Goal: Task Accomplishment & Management: Use online tool/utility

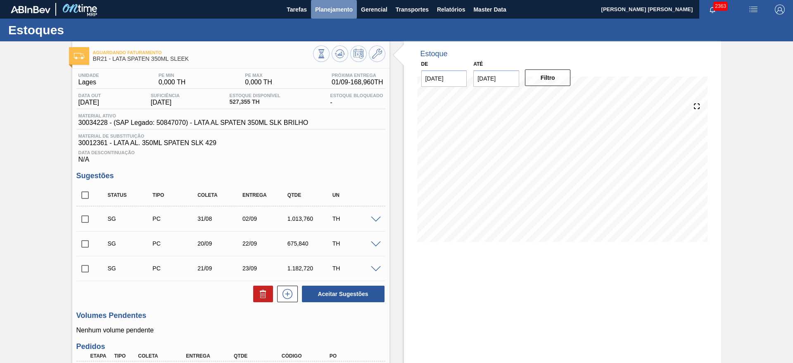
click at [331, 17] on button "Planejamento" at bounding box center [334, 9] width 46 height 19
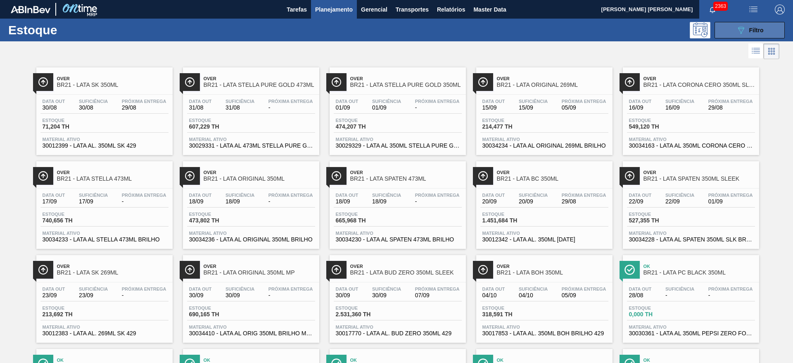
drag, startPoint x: 730, startPoint y: 26, endPoint x: 729, endPoint y: 33, distance: 7.1
click at [731, 27] on button "089F7B8B-B2A5-4AFE-B5C0-19BA573D28AC Filtro" at bounding box center [750, 30] width 70 height 17
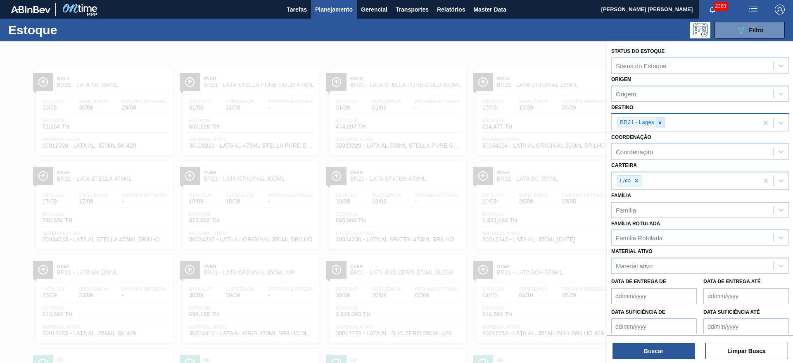
click at [662, 126] on div at bounding box center [660, 122] width 9 height 10
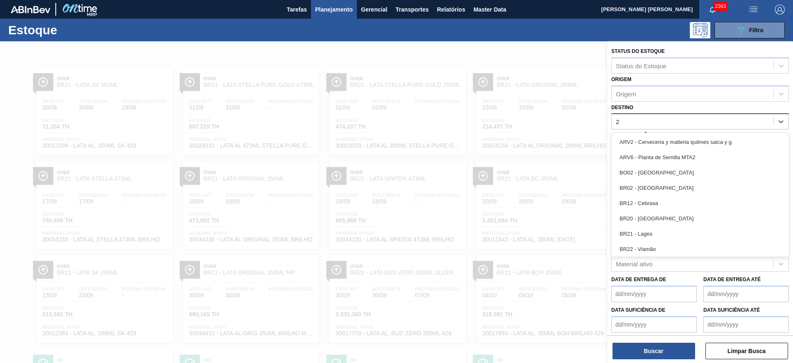
type input "26"
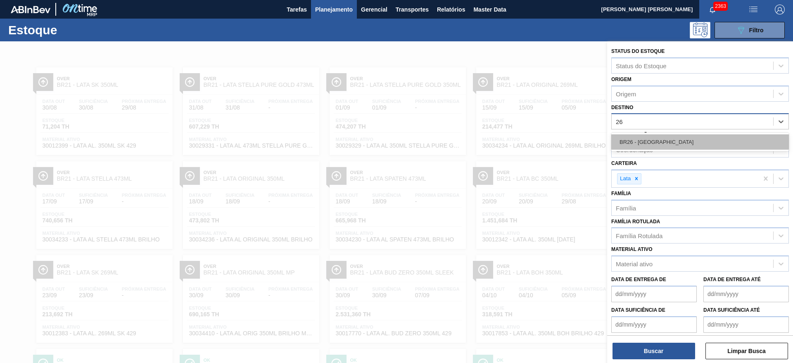
click at [659, 144] on div "BR26 - [GEOGRAPHIC_DATA]" at bounding box center [701, 141] width 178 height 15
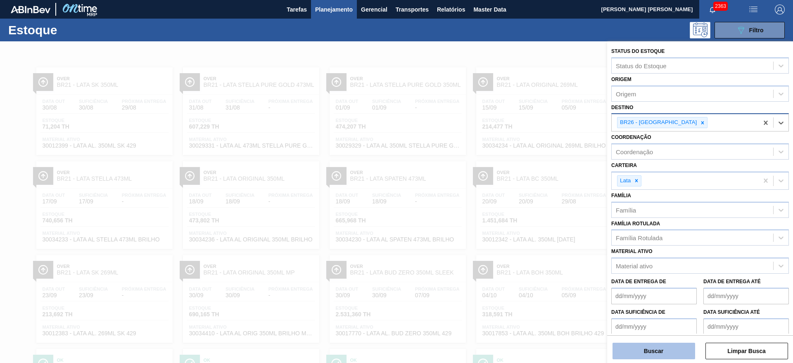
click at [660, 341] on button "Buscar" at bounding box center [654, 351] width 83 height 17
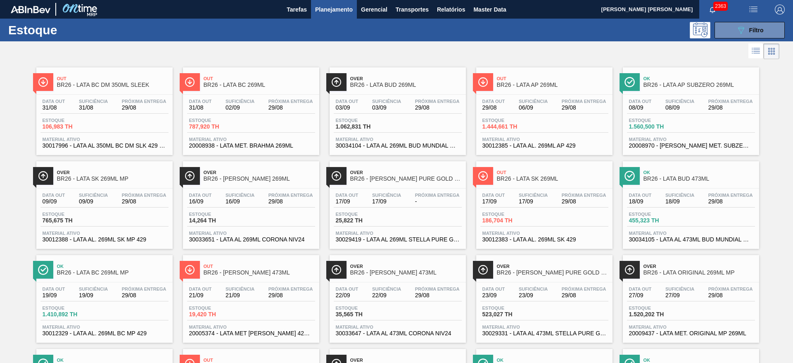
click at [573, 43] on div at bounding box center [390, 51] width 780 height 20
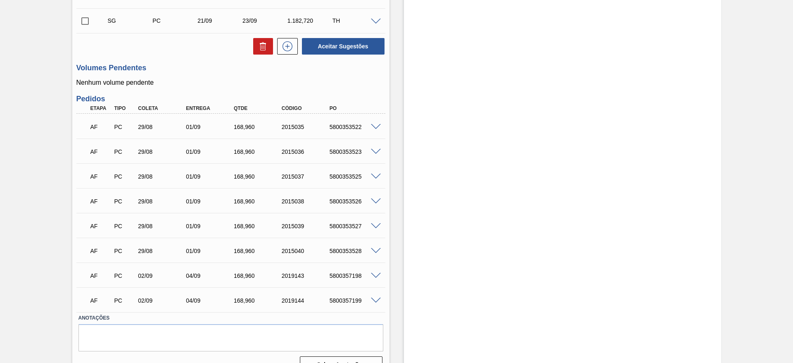
scroll to position [248, 0]
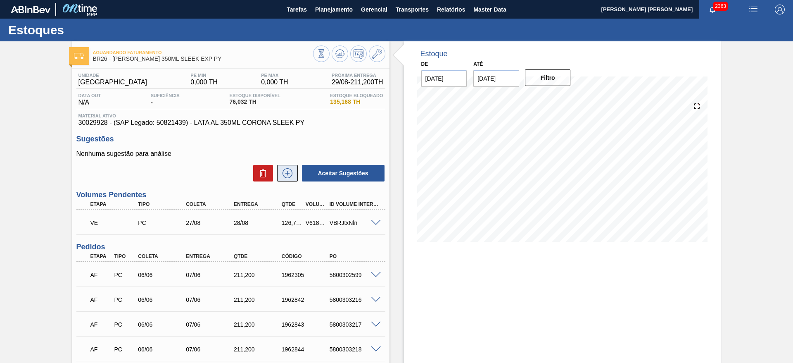
click at [293, 169] on icon at bounding box center [287, 173] width 13 height 10
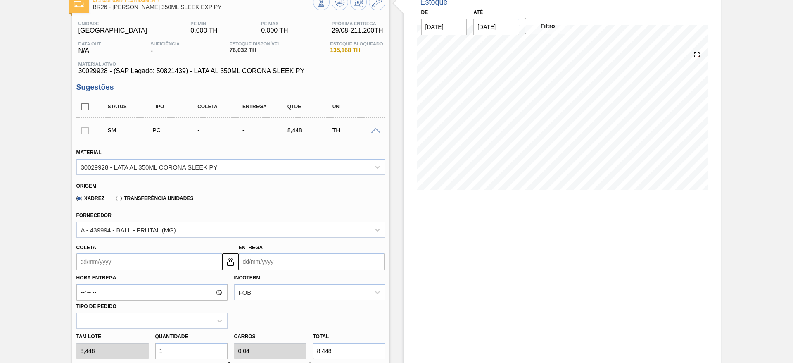
scroll to position [124, 0]
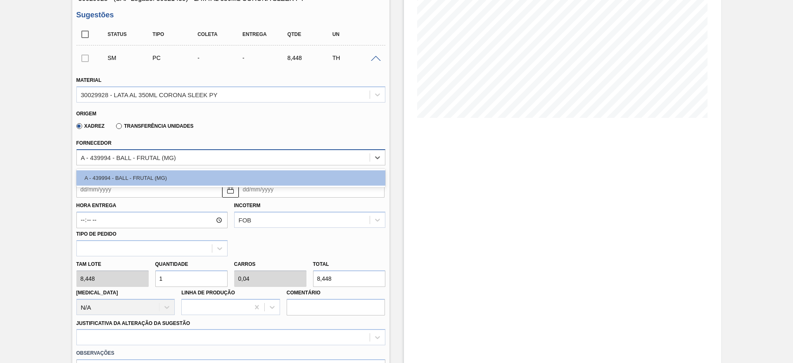
click at [184, 158] on div "A - 439994 - BALL - FRUTAL (MG)" at bounding box center [223, 157] width 293 height 12
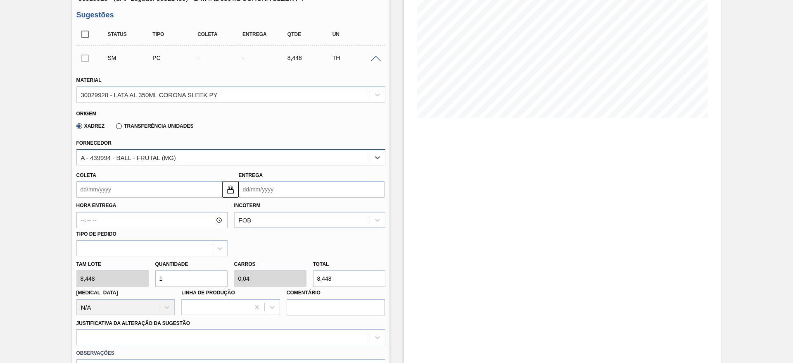
click at [188, 156] on div "A - 439994 - BALL - FRUTAL (MG)" at bounding box center [223, 157] width 293 height 12
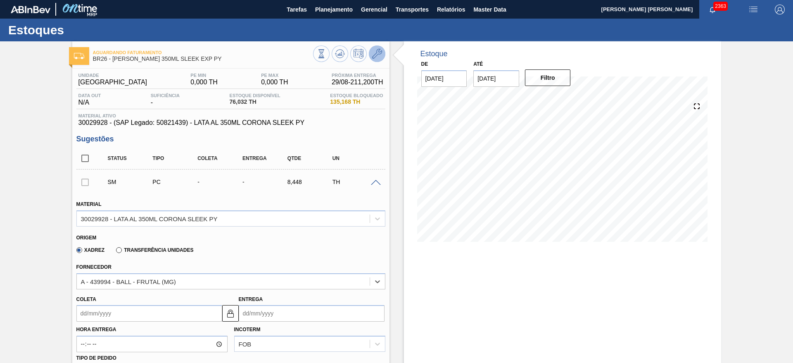
click at [380, 55] on icon at bounding box center [377, 54] width 10 height 10
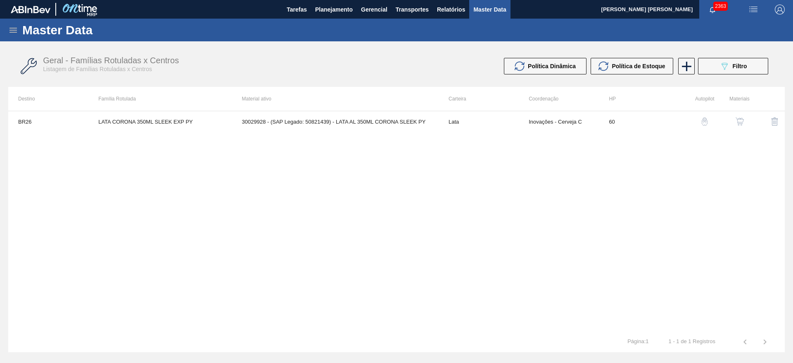
click at [743, 118] on img "button" at bounding box center [740, 121] width 8 height 8
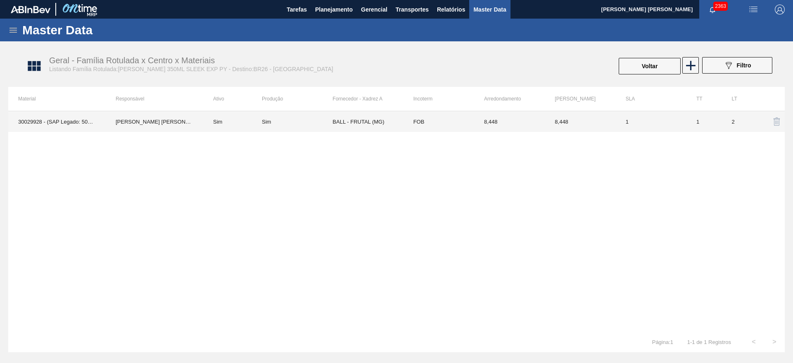
click at [369, 123] on td "BALL - FRUTAL (MG)" at bounding box center [368, 121] width 71 height 21
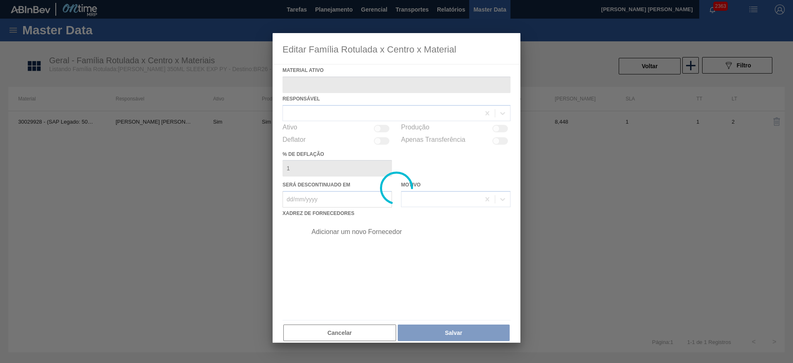
type ativo "30029928 - (SAP Legado: 50821439) - LATA AL 350ML CORONA SLEEK PY"
checkbox input "true"
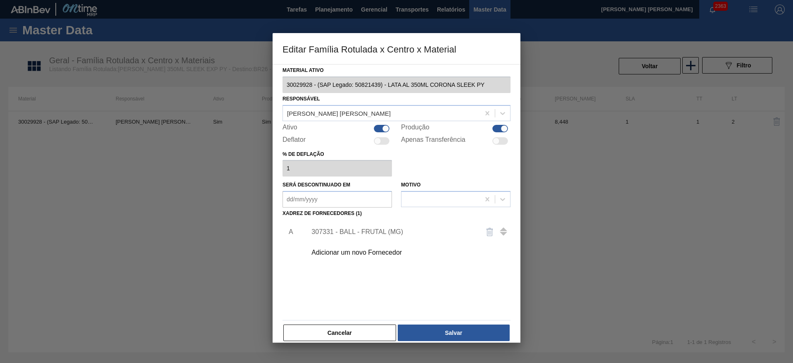
click at [379, 252] on div "Adicionar um novo Fornecedor" at bounding box center [393, 252] width 162 height 7
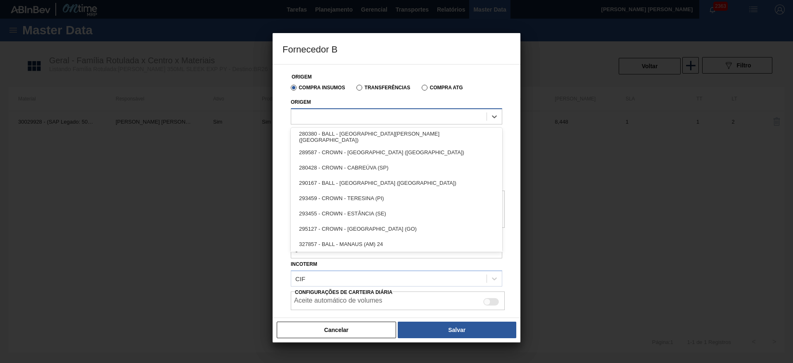
click at [344, 116] on div at bounding box center [388, 116] width 195 height 12
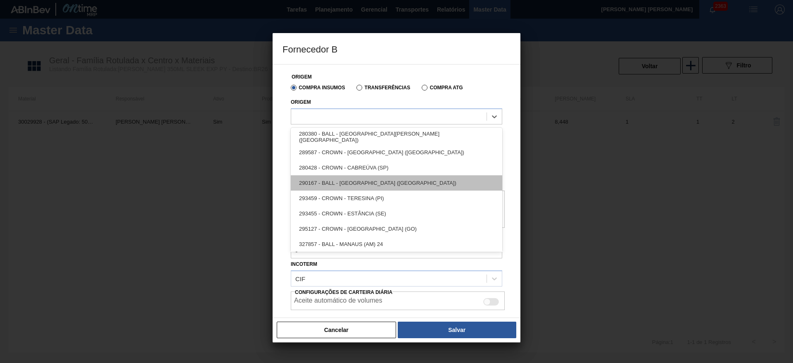
click at [367, 178] on div "290167 - BALL - [GEOGRAPHIC_DATA] ([GEOGRAPHIC_DATA])" at bounding box center [397, 182] width 212 height 15
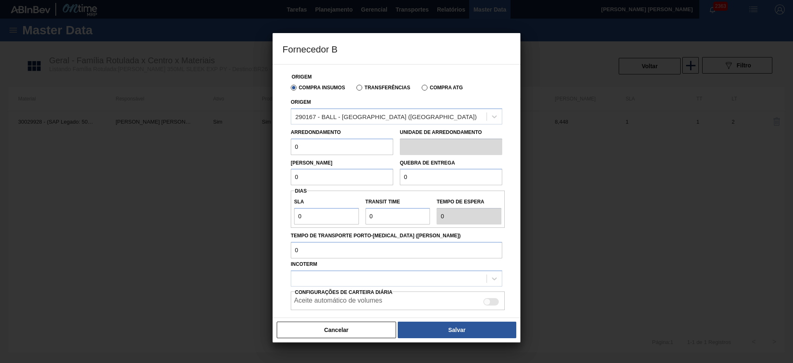
drag, startPoint x: 320, startPoint y: 148, endPoint x: 287, endPoint y: 145, distance: 33.5
click at [287, 145] on div "Origem Compra Insumos Transferências Compra ATG Origem 290167 - BALL - [GEOGRAP…" at bounding box center [397, 207] width 228 height 287
type input "11,088"
drag, startPoint x: 311, startPoint y: 176, endPoint x: 272, endPoint y: 179, distance: 39.8
click at [272, 179] on div "Fornecedor B Origem Compra Insumos Transferências Compra ATG Origem 290167 - BA…" at bounding box center [396, 181] width 793 height 363
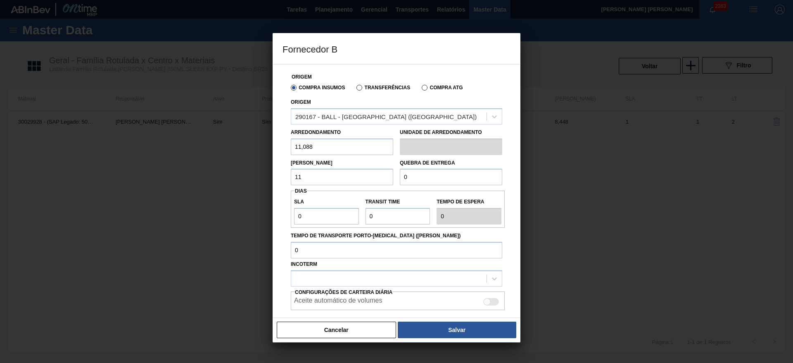
type input "11,088"
drag, startPoint x: 415, startPoint y: 175, endPoint x: 391, endPoint y: 174, distance: 24.0
click at [391, 174] on div "Lote Mínimo 11,088 Quebra de entrega 0" at bounding box center [397, 170] width 218 height 31
type input "277,2"
click at [335, 216] on input "0" at bounding box center [326, 216] width 65 height 17
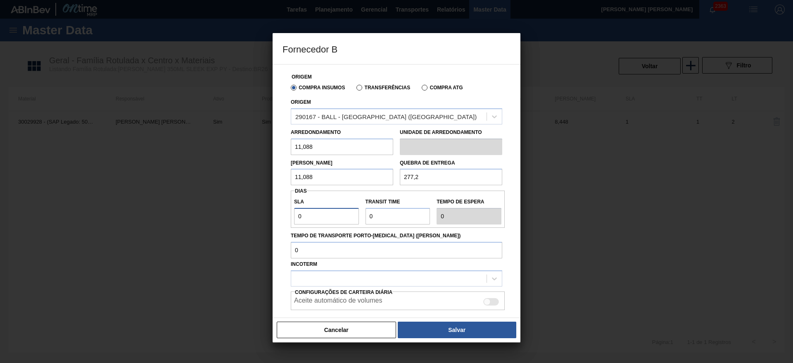
type input "02"
type input "2"
drag, startPoint x: 340, startPoint y: 215, endPoint x: 282, endPoint y: 213, distance: 57.9
click at [282, 214] on div "Origem Compra Insumos Transferências Compra ATG Origem 290167 - BALL - BRASÍLIA…" at bounding box center [397, 191] width 248 height 254
type input "2"
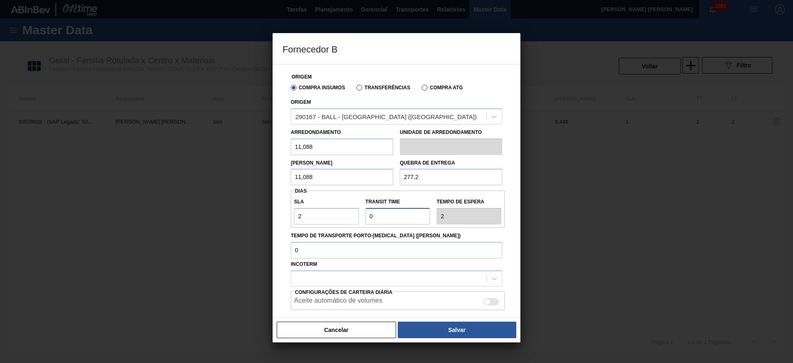
drag, startPoint x: 381, startPoint y: 214, endPoint x: 361, endPoint y: 219, distance: 20.4
click at [361, 219] on div "SLA 2 Transit Time Tempo de espera 2" at bounding box center [398, 209] width 214 height 31
type input "1"
type input "3"
type input "1"
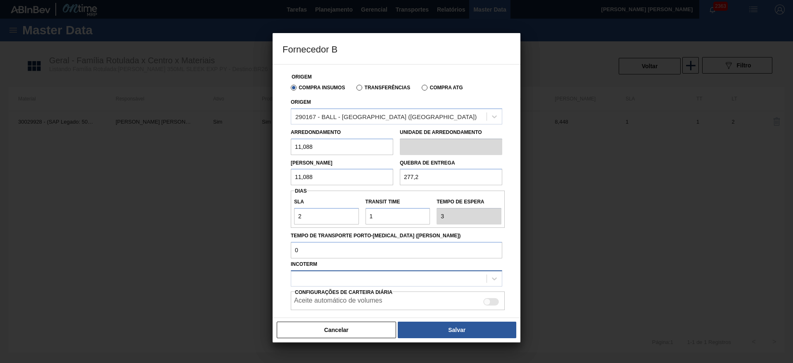
click at [323, 279] on div at bounding box center [388, 278] width 195 height 12
click at [315, 312] on div "FOB" at bounding box center [397, 314] width 212 height 15
click at [490, 299] on div at bounding box center [492, 301] width 16 height 7
checkbox input "true"
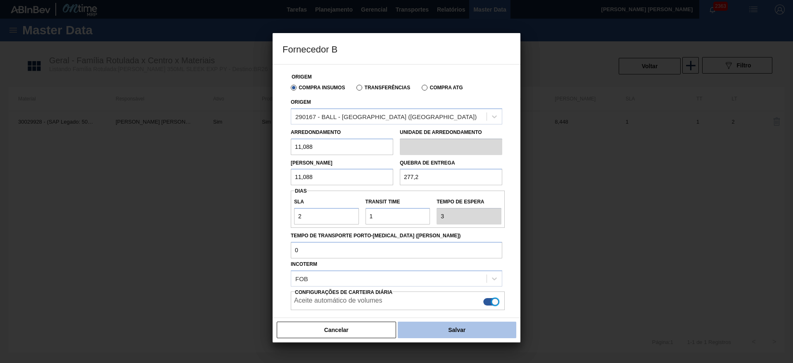
click at [468, 326] on button "Salvar" at bounding box center [457, 330] width 119 height 17
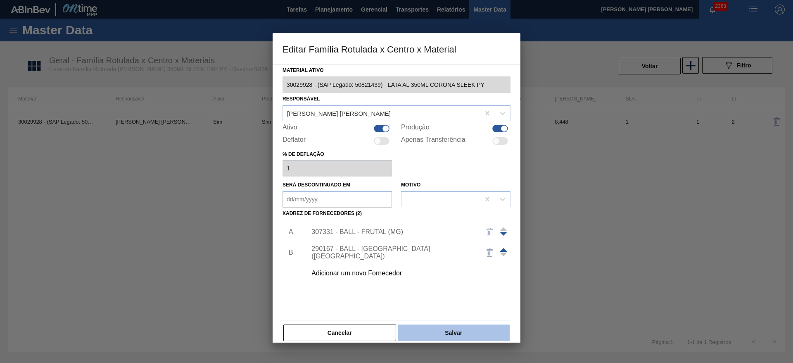
click at [470, 328] on button "Salvar" at bounding box center [454, 332] width 112 height 17
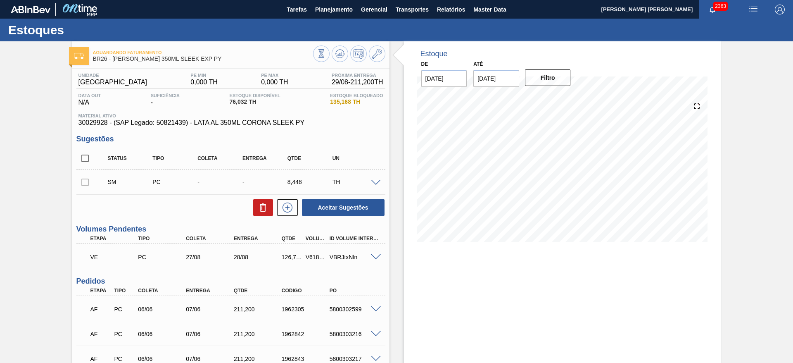
click at [376, 181] on span at bounding box center [376, 183] width 10 height 6
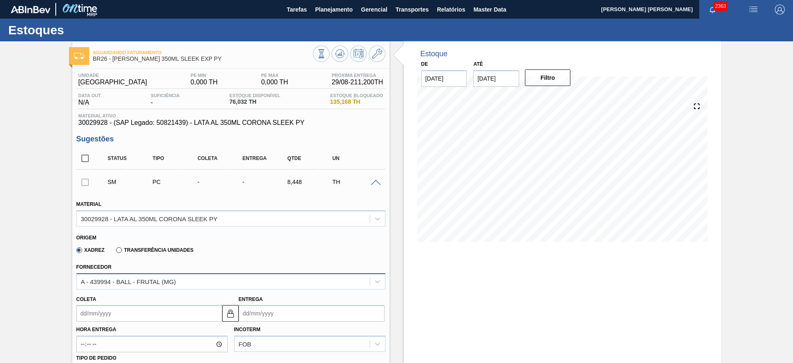
click at [159, 281] on div "A - 439994 - BALL - FRUTAL (MG)" at bounding box center [128, 281] width 95 height 7
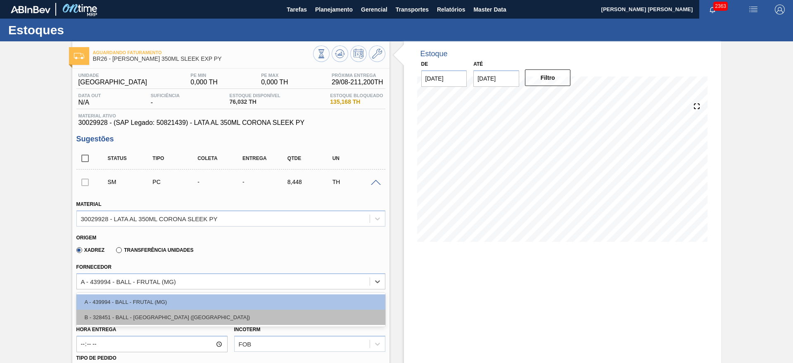
click at [169, 314] on div "B - 328451 - BALL - [GEOGRAPHIC_DATA] ([GEOGRAPHIC_DATA])" at bounding box center [230, 317] width 309 height 15
type input "11,088"
type input "0,762"
type input "0,03"
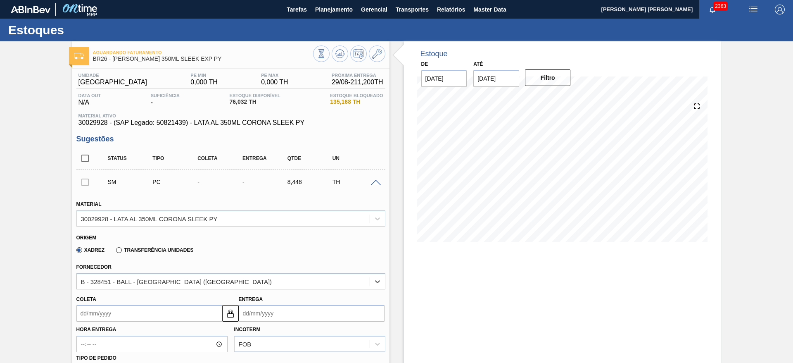
scroll to position [62, 0]
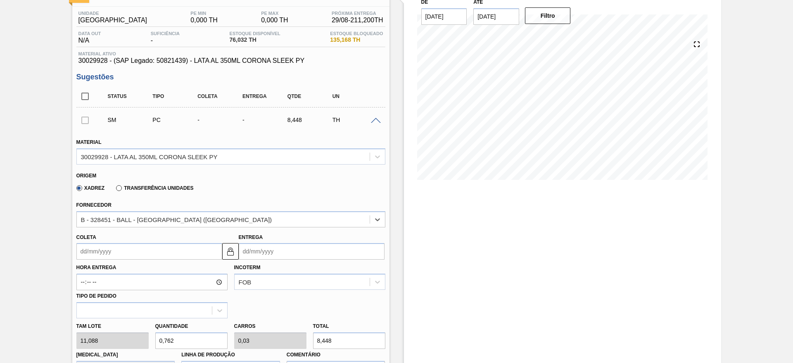
click at [155, 253] on input "Coleta" at bounding box center [149, 251] width 146 height 17
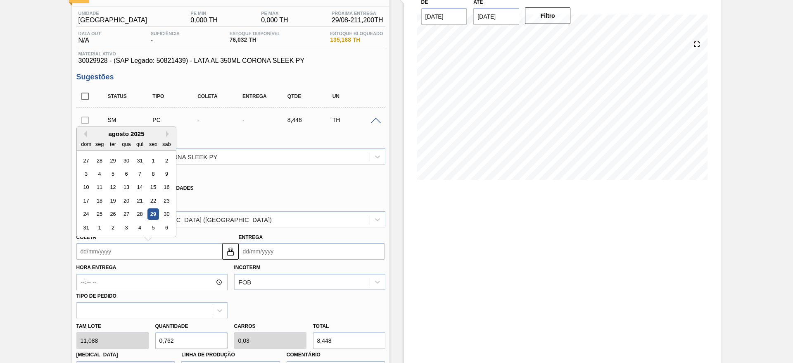
click at [154, 213] on div "29" at bounding box center [153, 214] width 11 height 11
type input "[DATE]"
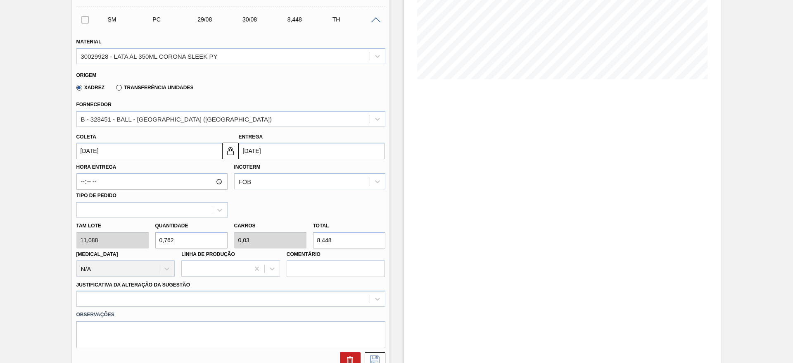
scroll to position [248, 0]
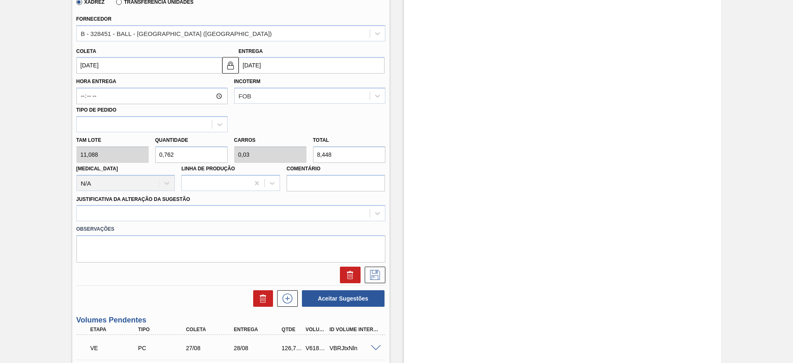
click at [124, 153] on div "Tam lote 11,088 Quantidade 0,762 Carros 0,03 Total 8,448 Doca N/A Linha de Prod…" at bounding box center [231, 161] width 316 height 59
type input "1"
type input "0,04"
type input "11,088"
type input "14"
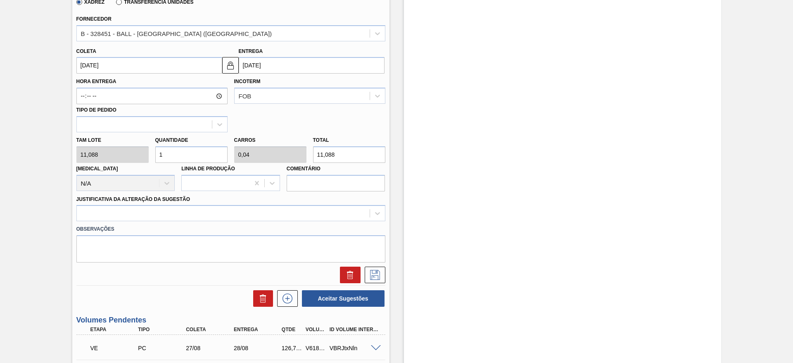
type input "0,56"
type input "155,232"
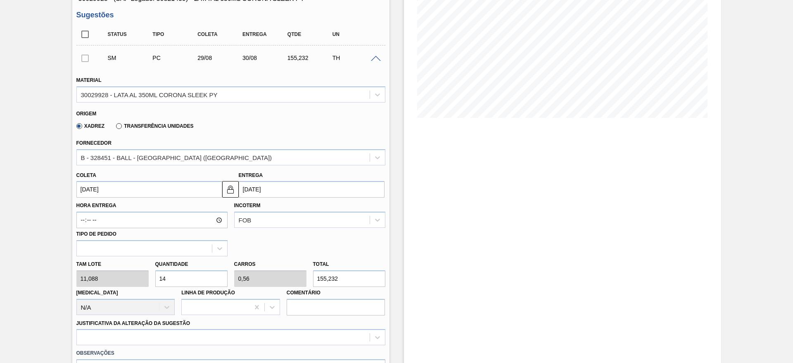
scroll to position [186, 0]
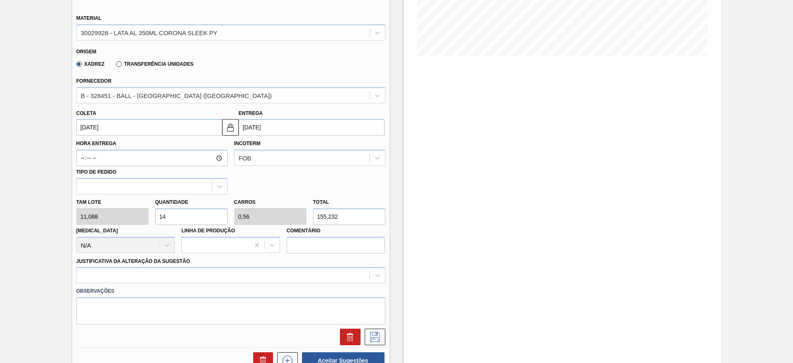
type input "14"
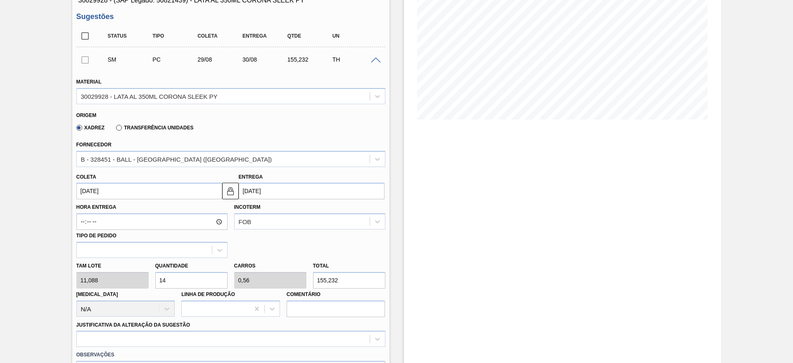
scroll to position [0, 0]
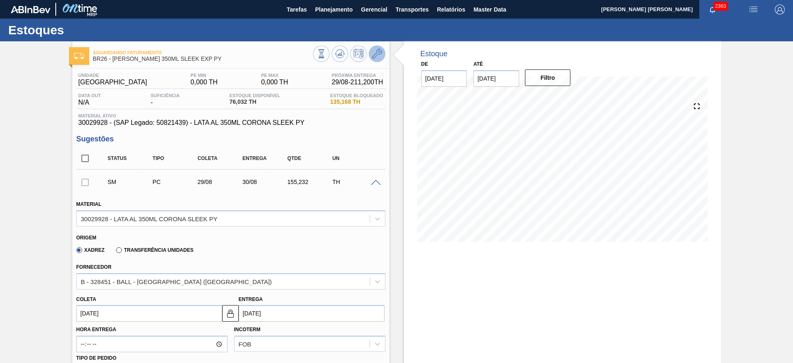
click at [383, 50] on button at bounding box center [377, 53] width 17 height 17
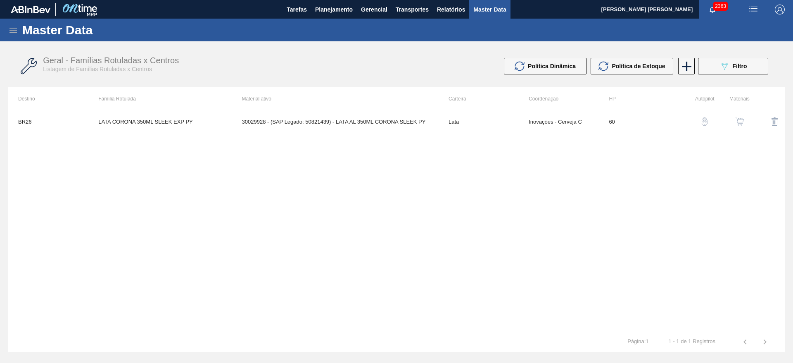
click at [739, 118] on img "button" at bounding box center [740, 121] width 8 height 8
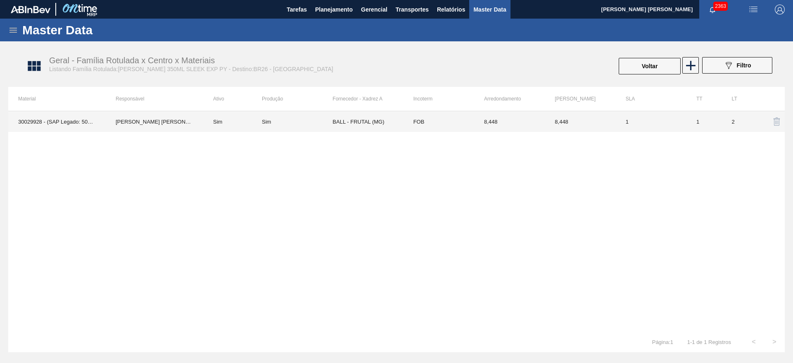
click at [370, 118] on td "BALL - FRUTAL (MG)" at bounding box center [368, 121] width 71 height 21
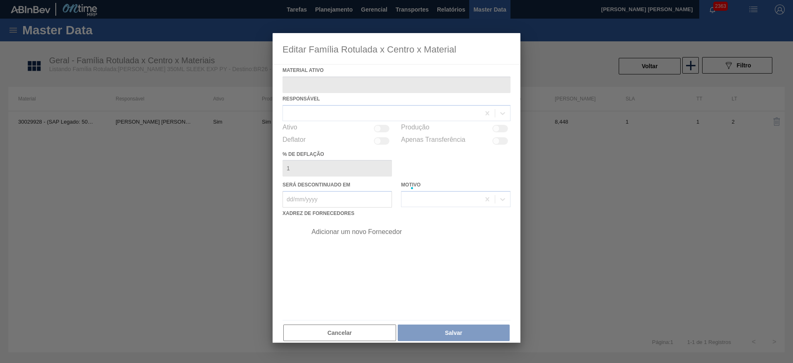
type ativo "30029928 - (SAP Legado: 50821439) - LATA AL 350ML CORONA SLEEK PY"
checkbox input "true"
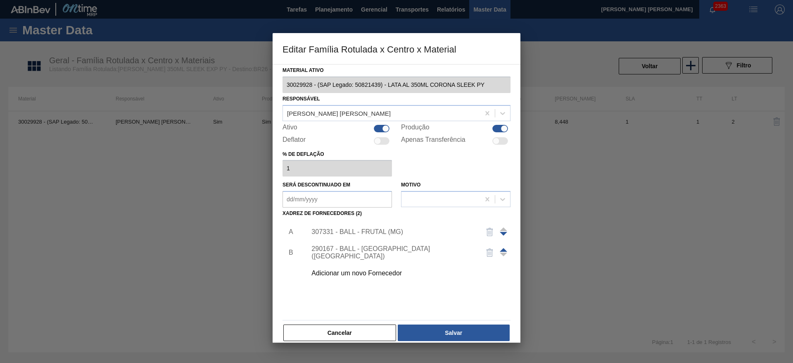
click at [372, 253] on div "290167 - BALL - BRASÍLIA (DF)" at bounding box center [393, 252] width 162 height 15
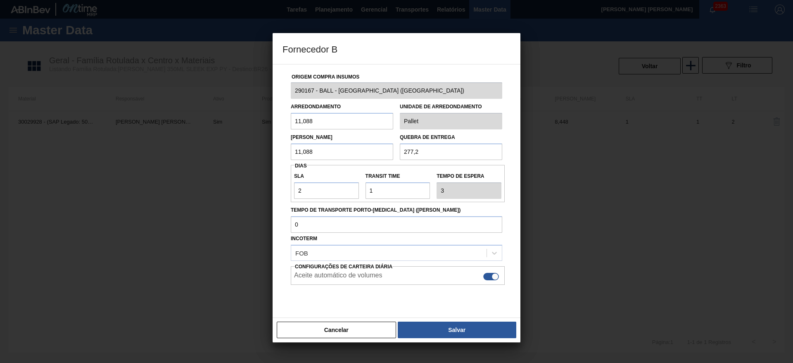
drag, startPoint x: 321, startPoint y: 118, endPoint x: 250, endPoint y: 115, distance: 71.1
click at [250, 115] on div "Fornecedor B Origem Compra Insumos 290167 - BALL - BRASÍLIA (DF) Arredondamento…" at bounding box center [396, 181] width 793 height 363
type input "8,448"
drag, startPoint x: 316, startPoint y: 150, endPoint x: 267, endPoint y: 151, distance: 49.2
click at [267, 151] on div "Fornecedor B Origem Compra Insumos 290167 - BALL - BRASÍLIA (DF) Arredondamento…" at bounding box center [396, 181] width 793 height 363
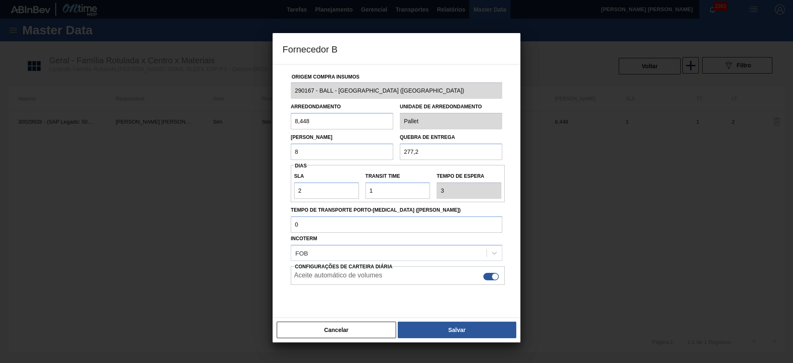
type input "8,448"
drag, startPoint x: 426, startPoint y: 155, endPoint x: 373, endPoint y: 155, distance: 53.7
click at [373, 155] on div "Lote Mínimo 8,448 Quebra de entrega 277,2" at bounding box center [397, 144] width 218 height 31
type input "211,2"
click at [451, 327] on button "Salvar" at bounding box center [457, 330] width 119 height 17
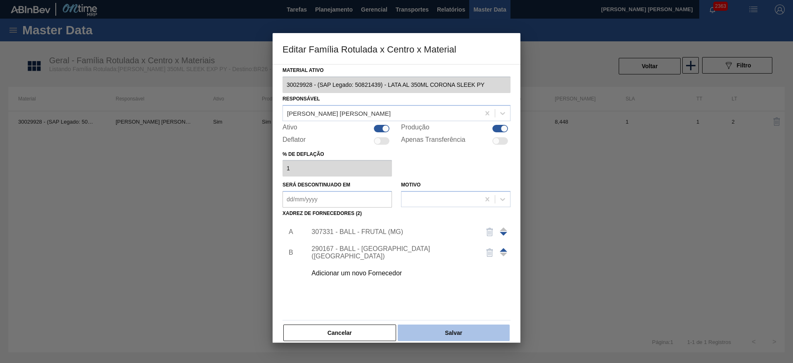
click at [472, 333] on button "Salvar" at bounding box center [454, 332] width 112 height 17
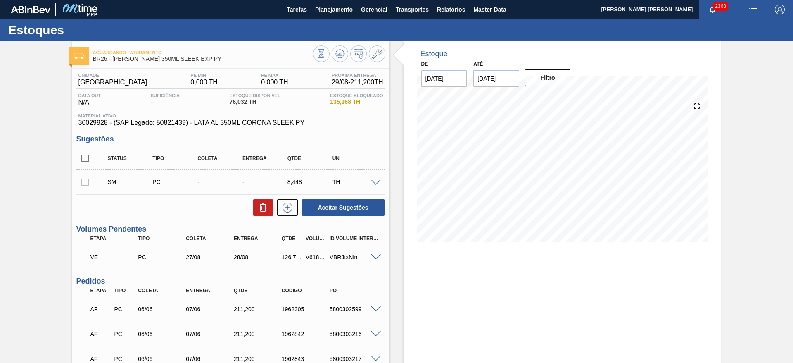
click at [375, 183] on span at bounding box center [376, 183] width 10 height 6
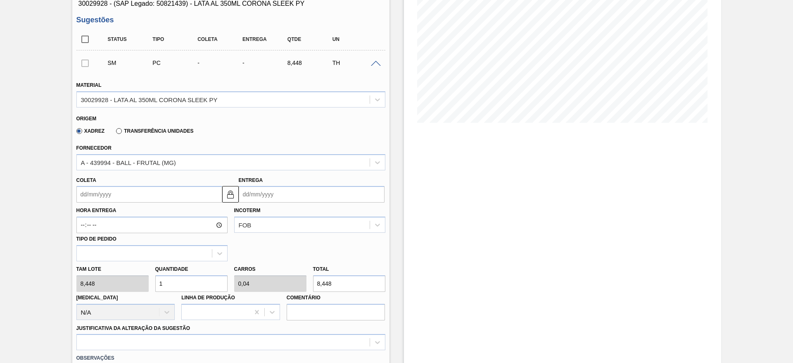
scroll to position [124, 0]
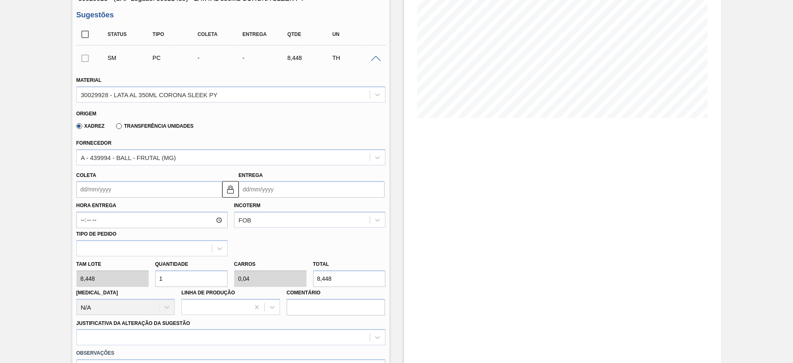
drag, startPoint x: 191, startPoint y: 274, endPoint x: 158, endPoint y: 270, distance: 32.6
click at [158, 270] on input "1" at bounding box center [191, 278] width 72 height 17
type input "14"
type input "0,56"
type input "118,272"
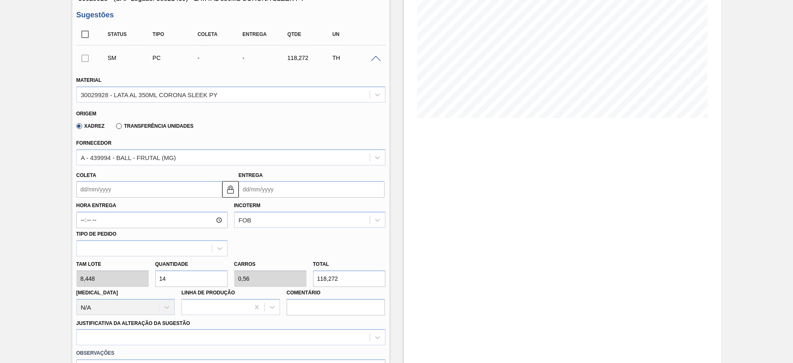
type input "14"
click at [135, 189] on input "Coleta" at bounding box center [149, 189] width 146 height 17
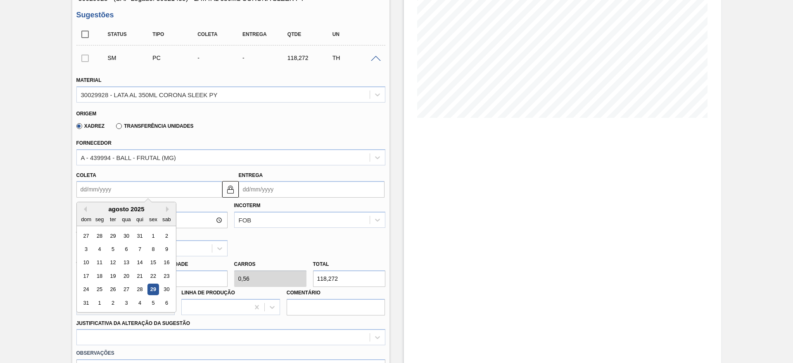
click at [155, 290] on div "29" at bounding box center [153, 289] width 11 height 11
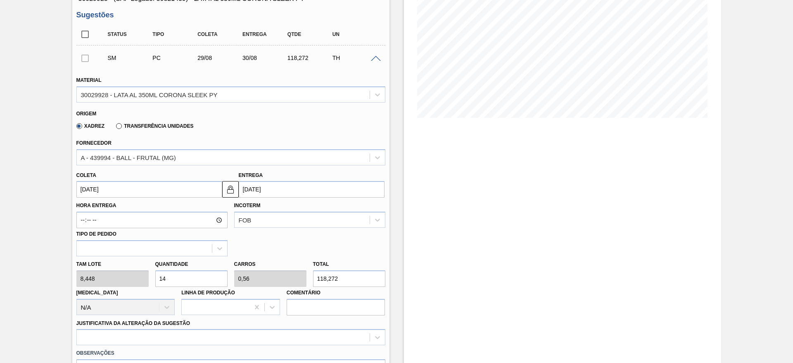
type input "[DATE]"
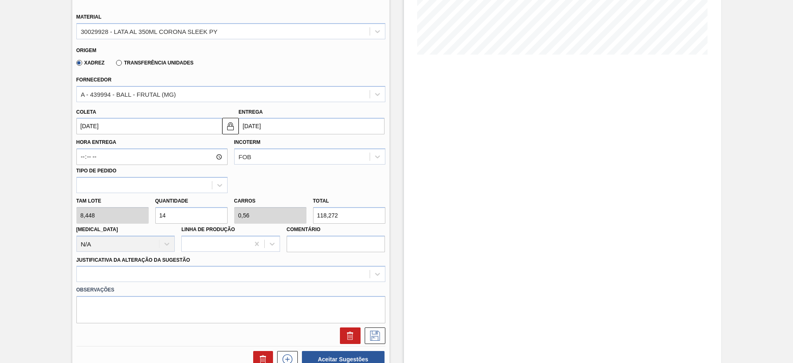
scroll to position [248, 0]
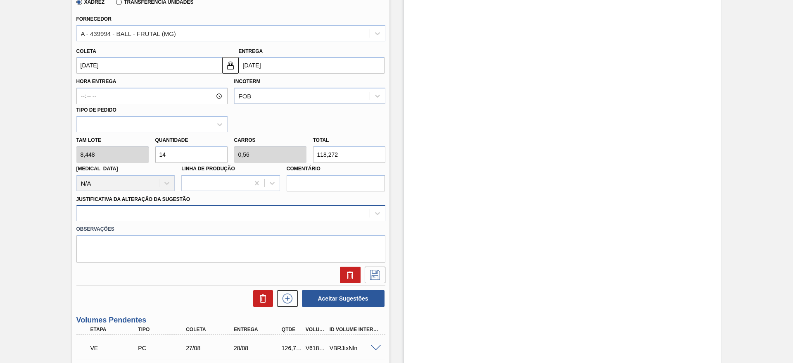
click at [165, 214] on div at bounding box center [223, 213] width 293 height 12
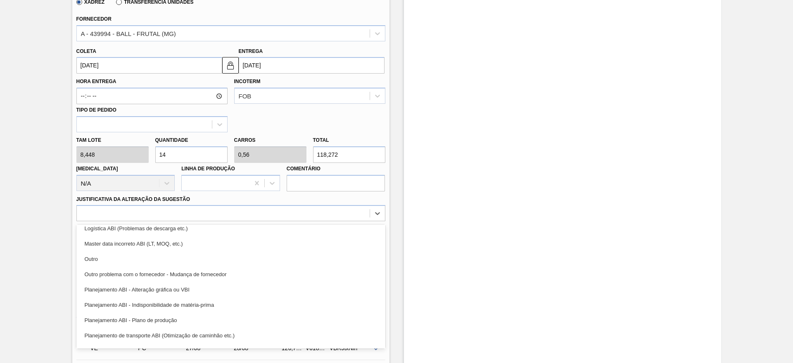
scroll to position [0, 0]
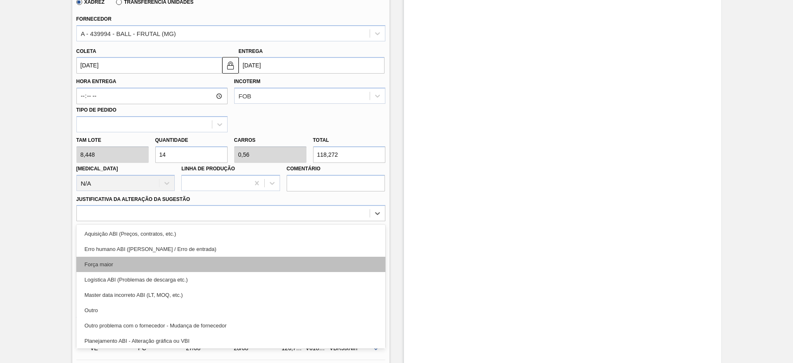
click at [152, 261] on div "Força maior" at bounding box center [230, 264] width 309 height 15
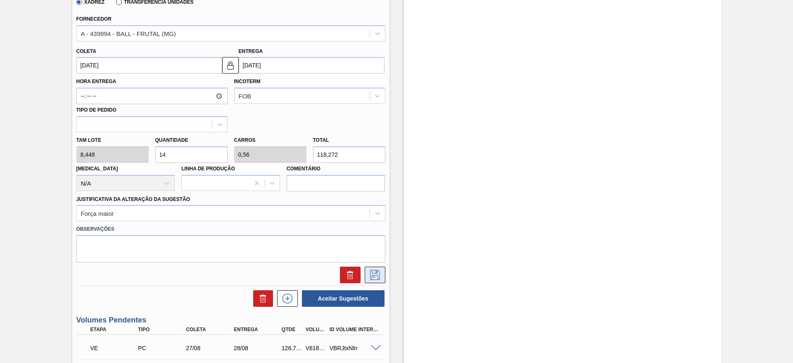
click at [377, 274] on icon at bounding box center [375, 275] width 13 height 10
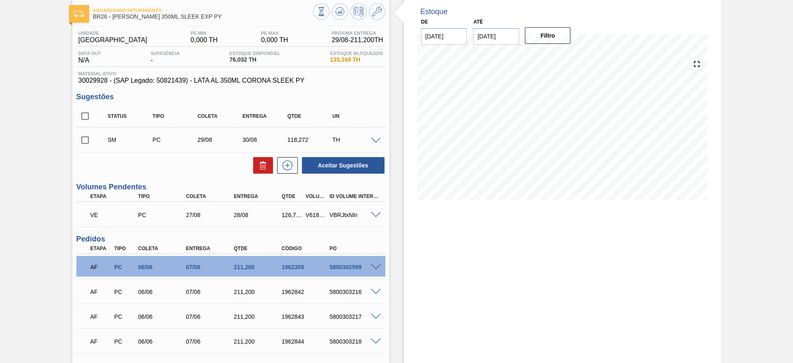
scroll to position [26, 0]
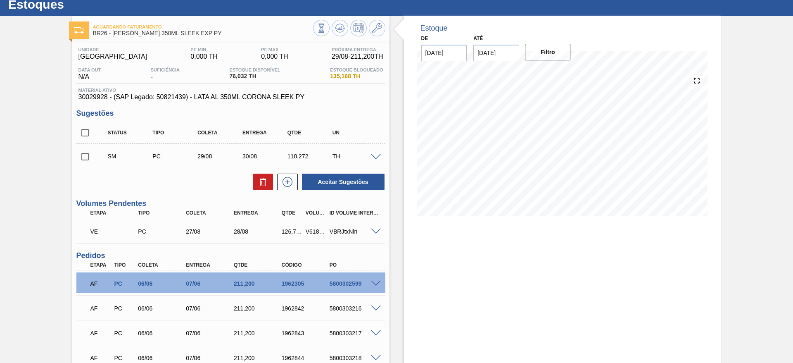
click at [86, 159] on input "checkbox" at bounding box center [84, 156] width 17 height 17
click at [342, 182] on button "Aceitar Sugestões" at bounding box center [343, 182] width 83 height 17
checkbox input "false"
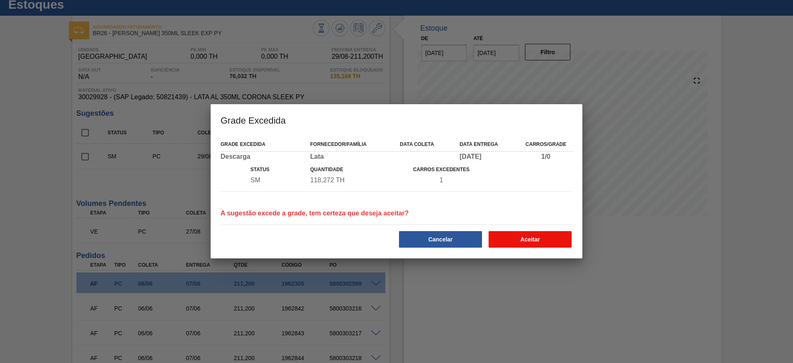
click at [523, 239] on button "Aceitar" at bounding box center [530, 239] width 83 height 17
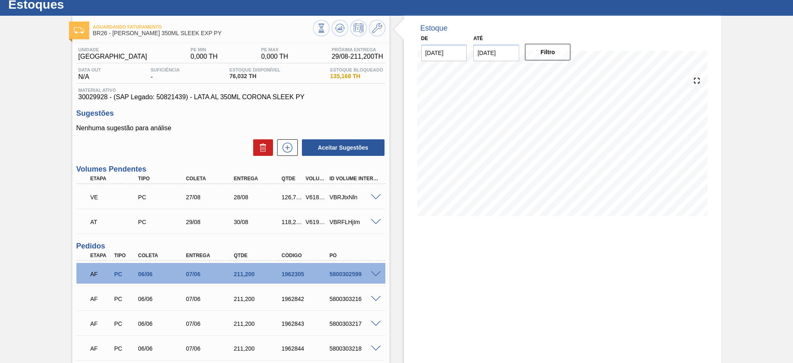
click at [314, 223] on div "V619476" at bounding box center [316, 222] width 25 height 7
copy div "V619476"
click at [287, 224] on div "118,272" at bounding box center [292, 222] width 25 height 7
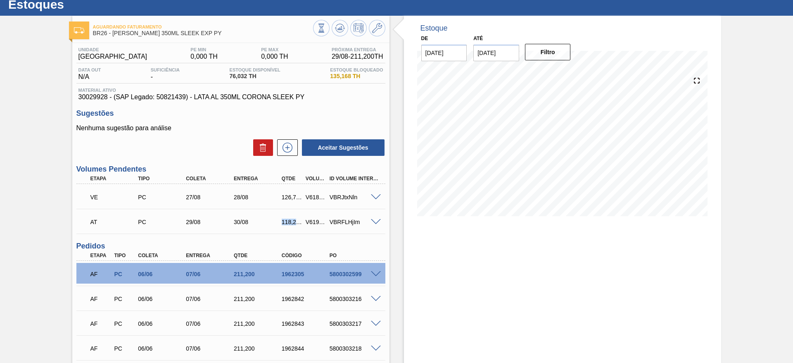
copy div "118,272"
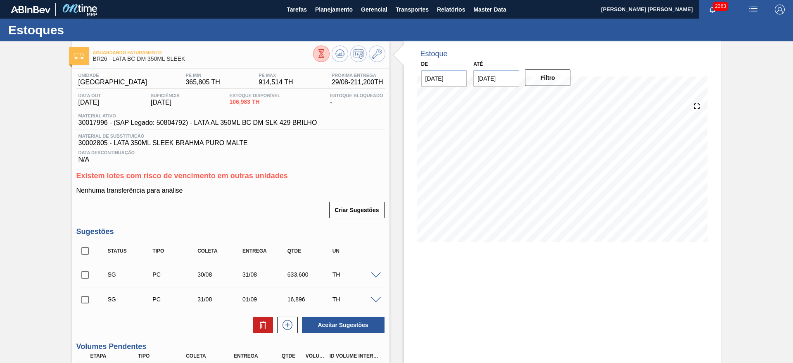
click at [374, 274] on span at bounding box center [376, 275] width 10 height 6
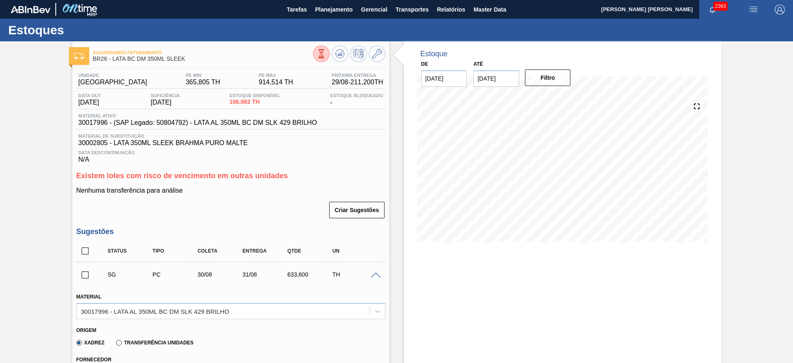
scroll to position [186, 0]
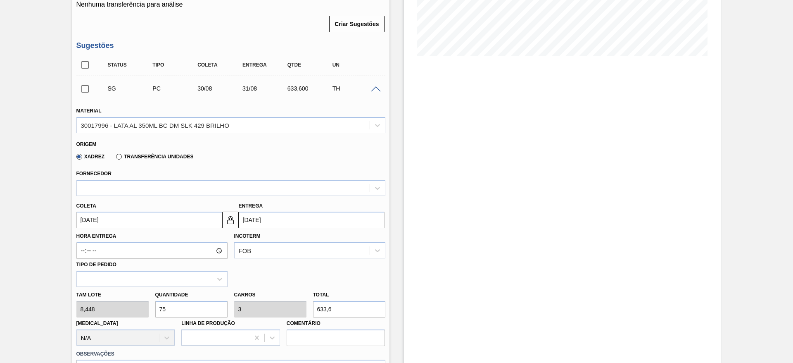
click at [166, 222] on input "[DATE]" at bounding box center [149, 220] width 146 height 17
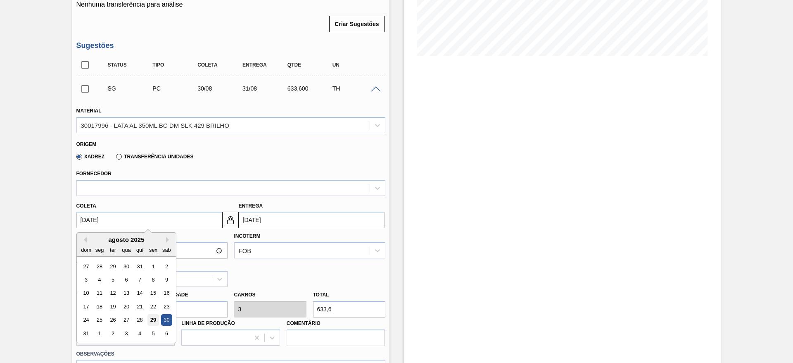
click at [155, 319] on div "29" at bounding box center [153, 319] width 11 height 11
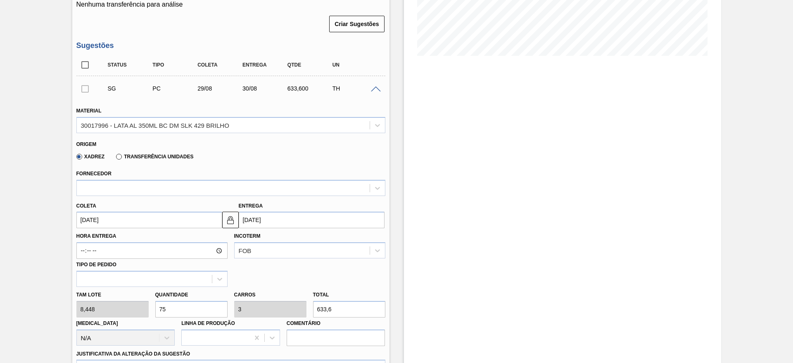
type input "[DATE]"
click at [145, 305] on div "Tam lote 8,448 Quantidade 75 Carros 3 Total 633,6 Doca N/A Linha de Produção Co…" at bounding box center [231, 316] width 316 height 59
type input "1"
type input "0,04"
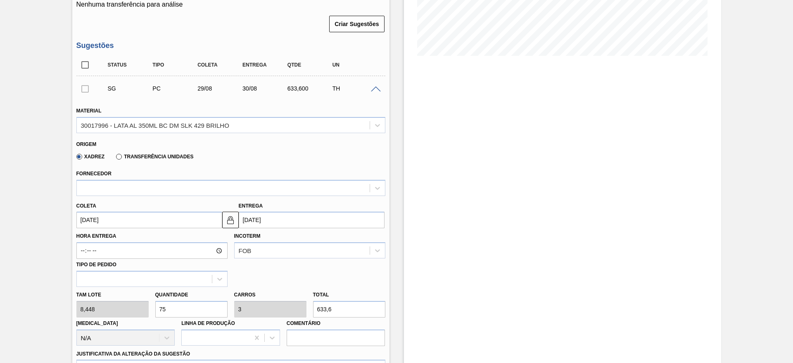
type input "8,448"
type input "11"
type input "0,44"
type input "92,928"
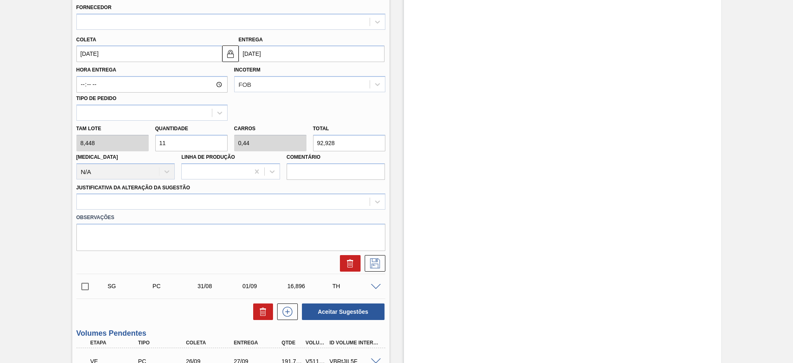
scroll to position [372, 0]
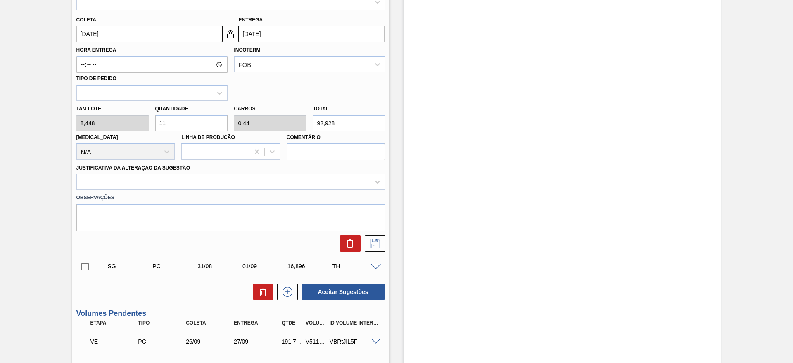
type input "11"
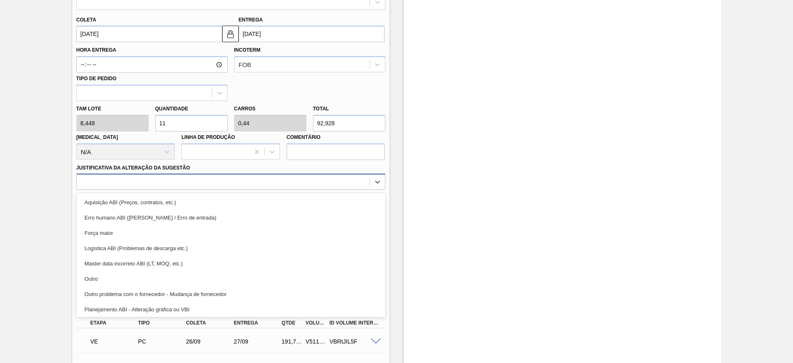
click at [136, 181] on div at bounding box center [223, 182] width 293 height 12
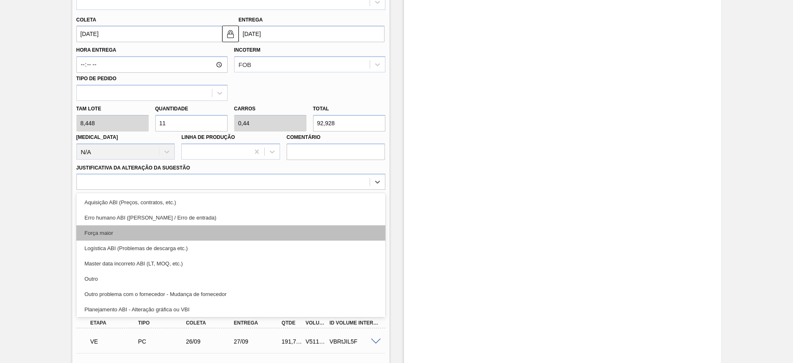
click at [124, 228] on div "Força maior" at bounding box center [230, 232] width 309 height 15
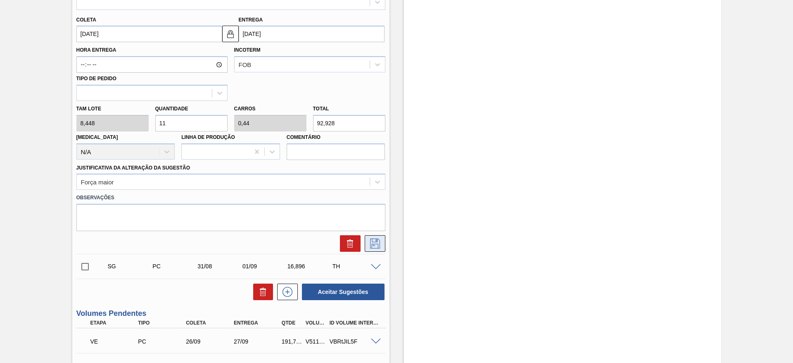
click at [384, 242] on button at bounding box center [375, 243] width 21 height 17
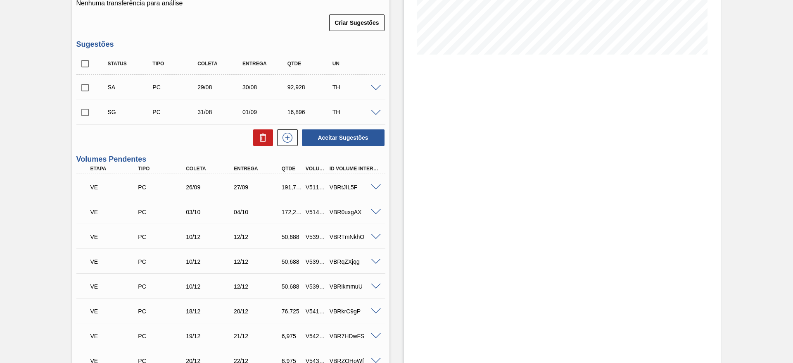
scroll to position [186, 0]
click at [376, 88] on span at bounding box center [376, 89] width 10 height 6
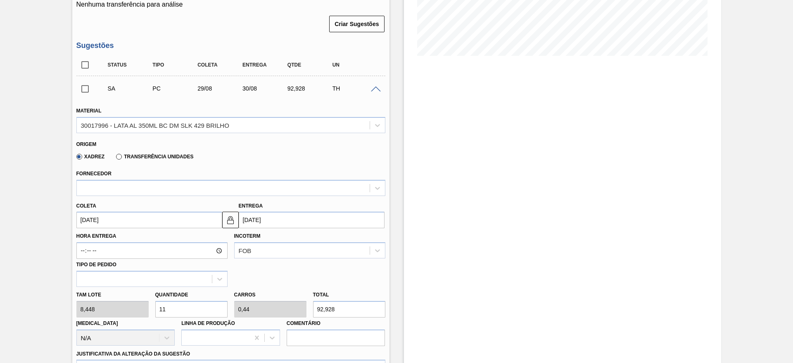
click at [376, 88] on span at bounding box center [376, 89] width 10 height 6
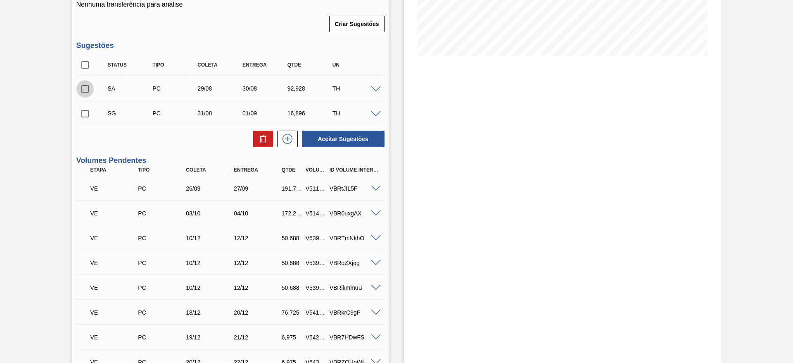
click at [86, 87] on input "checkbox" at bounding box center [84, 88] width 17 height 17
click at [315, 138] on button "Aceitar Sugestões" at bounding box center [343, 139] width 83 height 17
checkbox input "false"
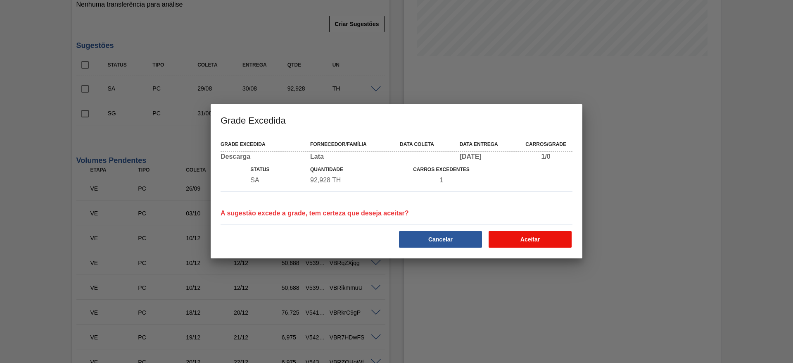
click at [527, 238] on button "Aceitar" at bounding box center [530, 239] width 83 height 17
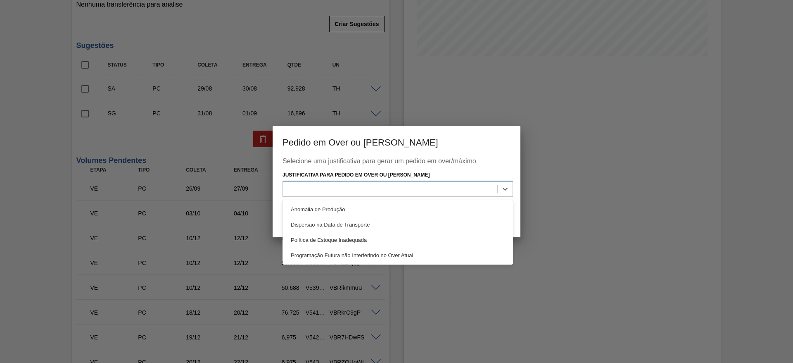
drag, startPoint x: 432, startPoint y: 195, endPoint x: 380, endPoint y: 194, distance: 51.7
click at [431, 195] on div at bounding box center [390, 189] width 214 height 12
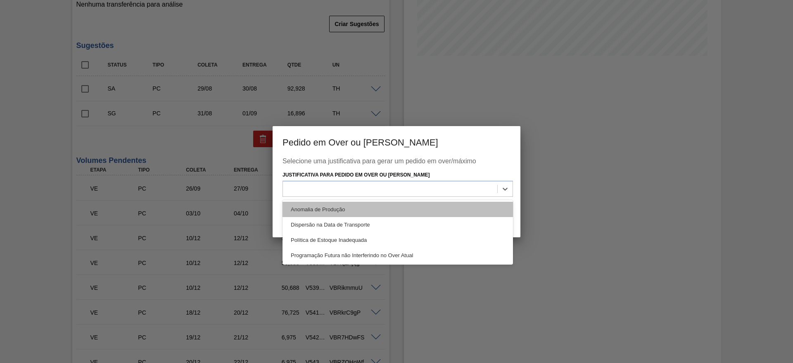
click at [341, 208] on div "Anomalia de Produção" at bounding box center [398, 209] width 231 height 15
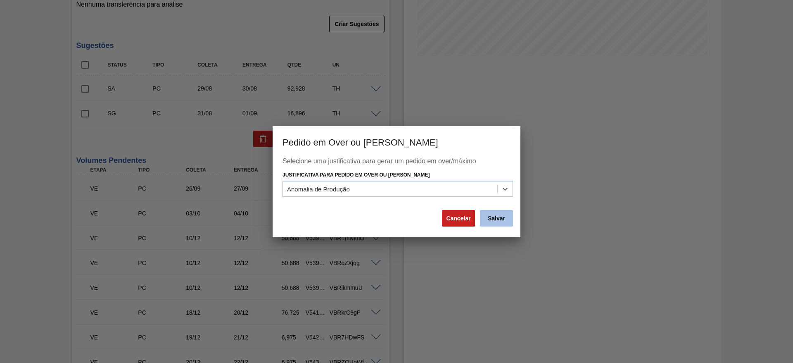
click at [496, 218] on button "Salvar" at bounding box center [496, 218] width 33 height 17
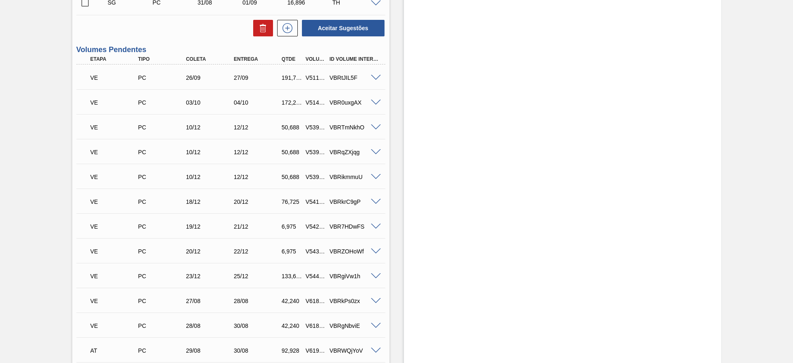
scroll to position [372, 0]
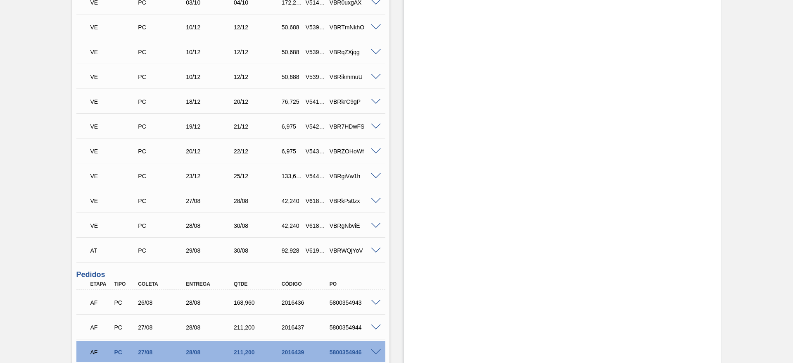
click at [291, 249] on div "92,928" at bounding box center [292, 250] width 25 height 7
copy div "92,928"
click at [311, 248] on div "V619477" at bounding box center [316, 250] width 25 height 7
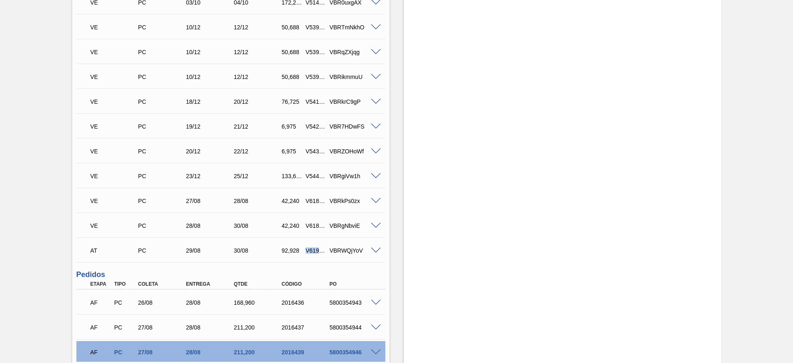
copy div "V619477"
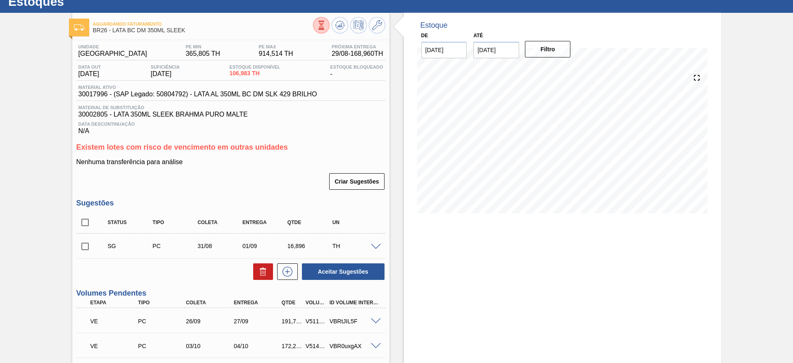
scroll to position [0, 0]
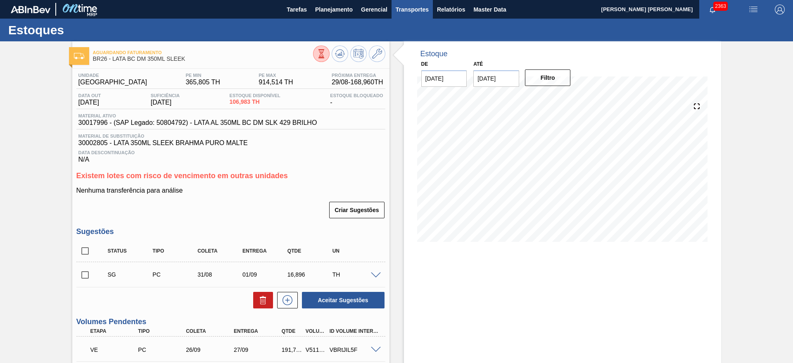
click at [414, 14] on button "Transportes" at bounding box center [412, 9] width 41 height 19
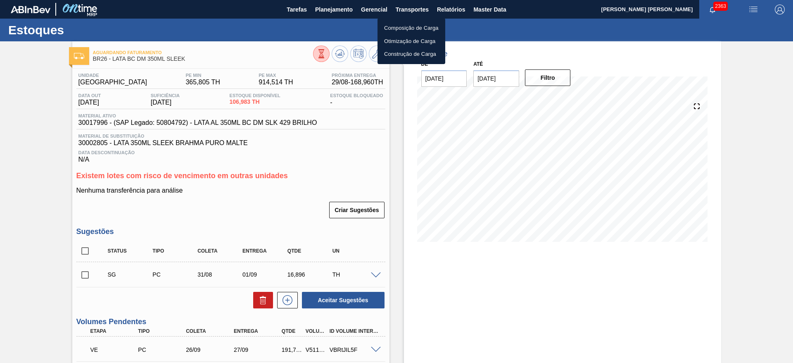
click at [407, 25] on li "Composição de Carga" at bounding box center [412, 27] width 68 height 13
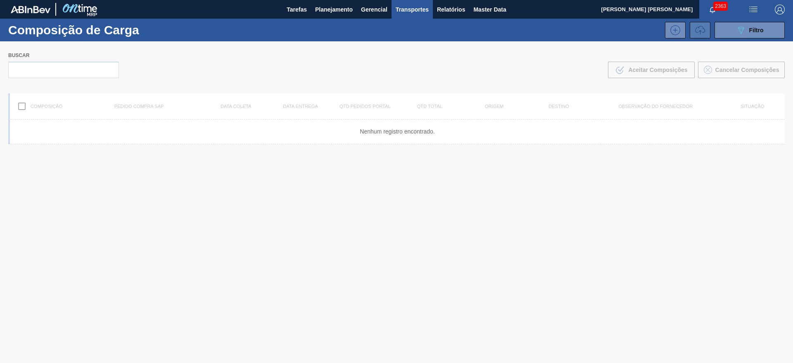
click at [699, 31] on icon at bounding box center [700, 32] width 3 height 4
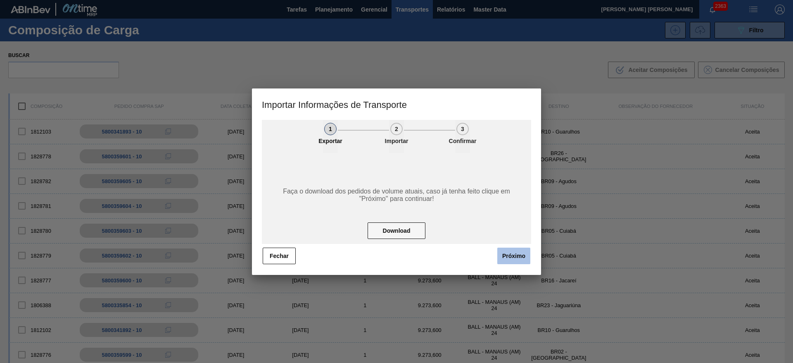
click at [516, 259] on button "Próximo" at bounding box center [514, 256] width 33 height 17
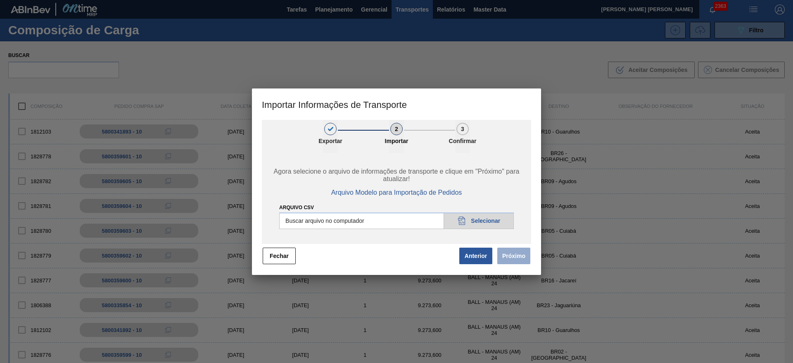
click at [473, 219] on input "Arquivo CSV" at bounding box center [396, 220] width 235 height 17
type input "C:\fakepath\IMP.csv"
click at [515, 256] on button "Próximo" at bounding box center [514, 256] width 33 height 17
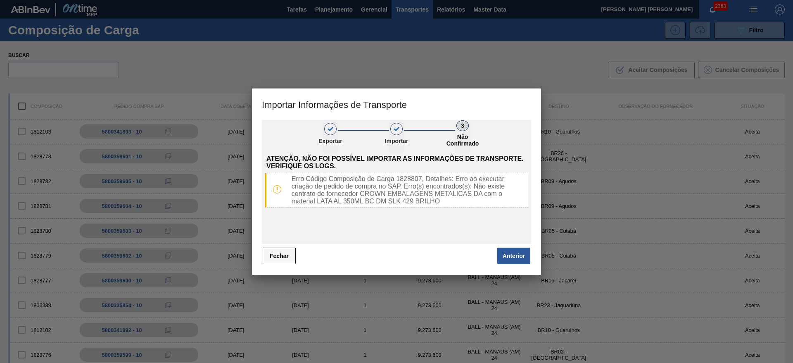
click at [289, 256] on button "Fechar" at bounding box center [279, 256] width 33 height 17
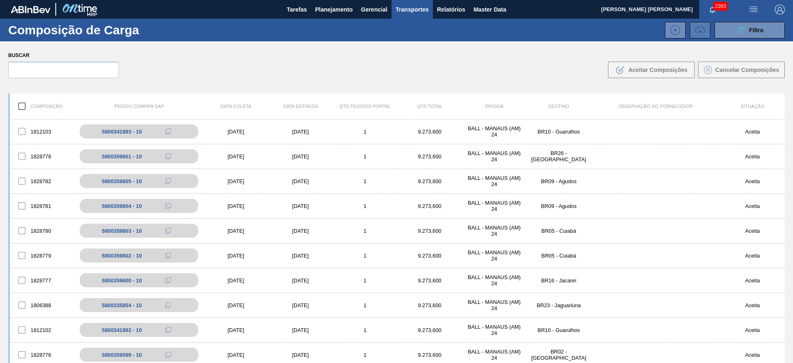
click at [697, 30] on icon at bounding box center [701, 30] width 10 height 10
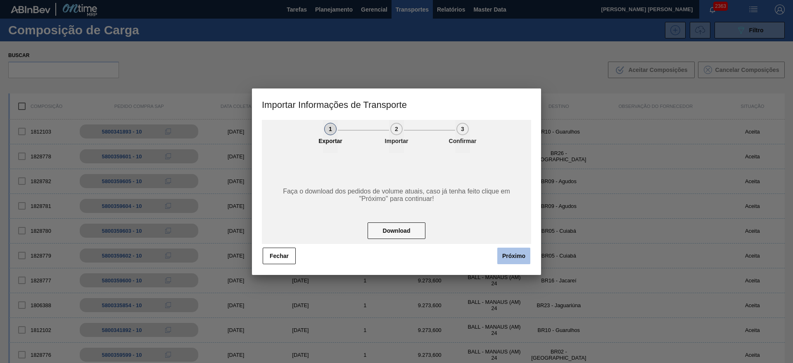
click at [507, 255] on button "Próximo" at bounding box center [514, 256] width 33 height 17
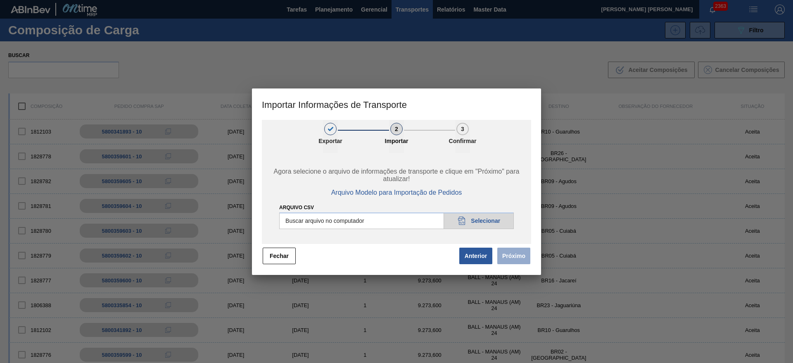
click at [474, 228] on input "Arquivo CSV" at bounding box center [396, 220] width 235 height 17
type input "C:\fakepath\IMP.csv"
click at [512, 257] on button "Próximo" at bounding box center [514, 256] width 33 height 17
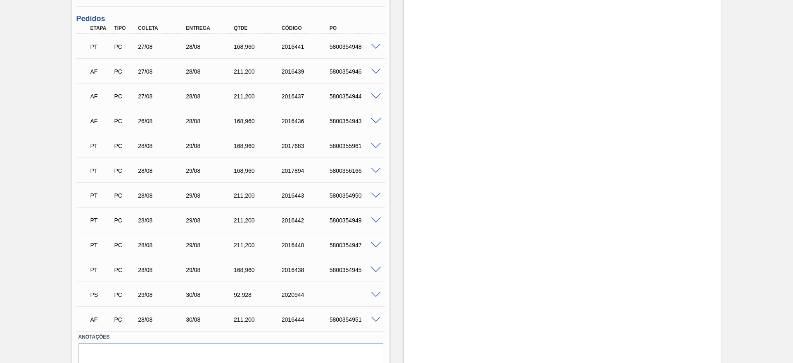
scroll to position [639, 0]
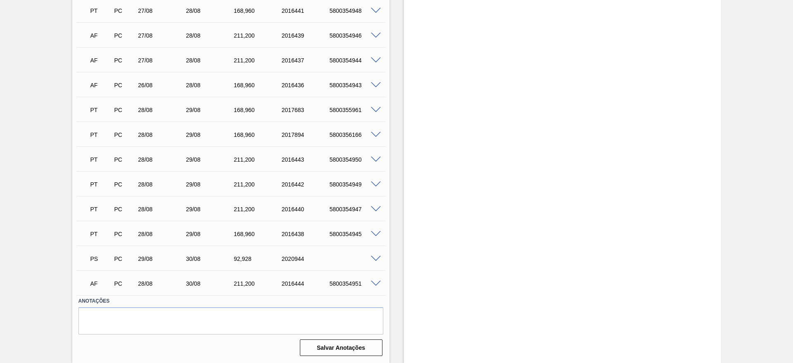
click at [379, 257] on span at bounding box center [376, 259] width 10 height 6
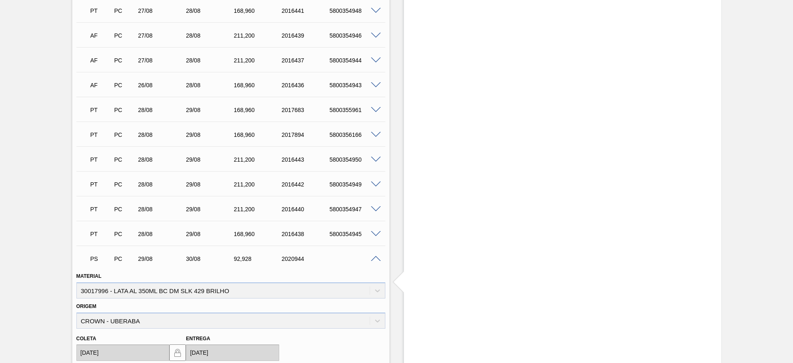
scroll to position [825, 0]
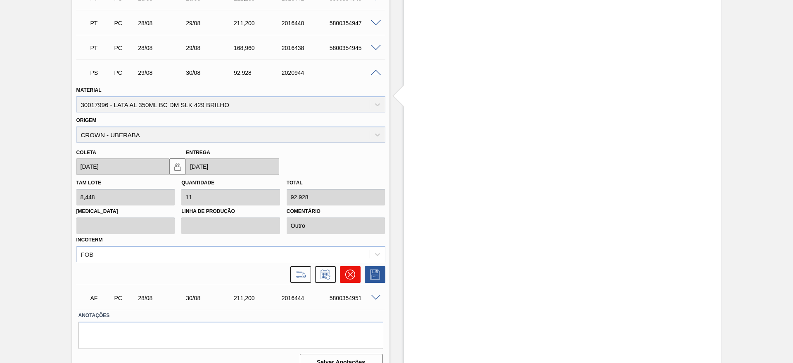
click at [348, 276] on icon at bounding box center [350, 274] width 5 height 5
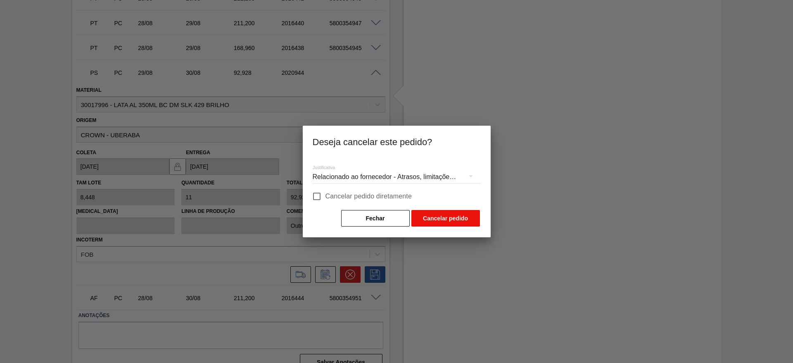
click at [428, 217] on button "Cancelar pedido" at bounding box center [446, 218] width 69 height 17
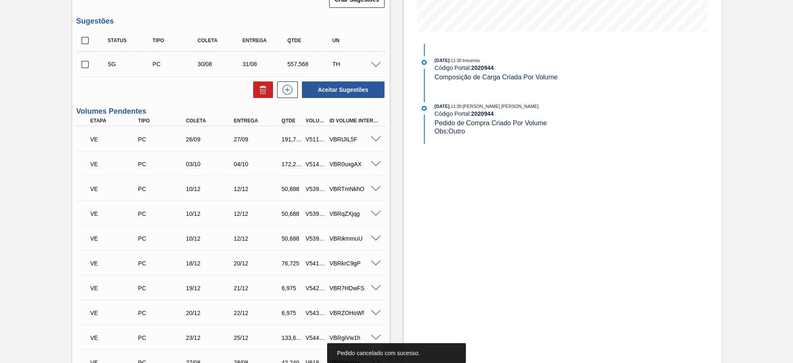
scroll to position [118, 0]
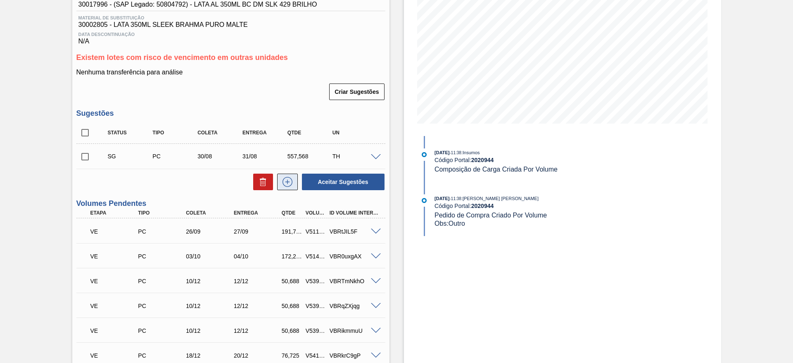
click at [291, 177] on icon at bounding box center [287, 182] width 13 height 10
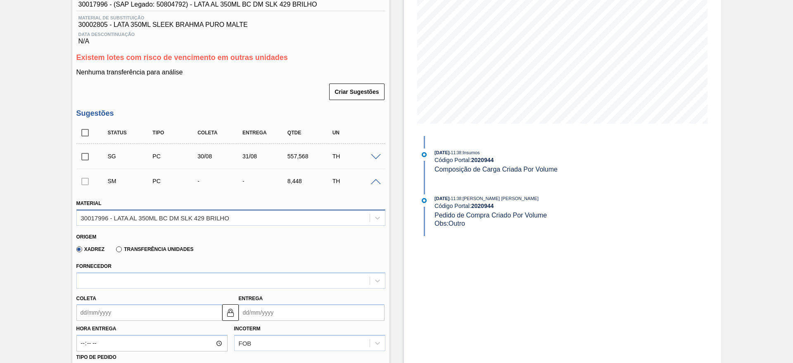
scroll to position [304, 0]
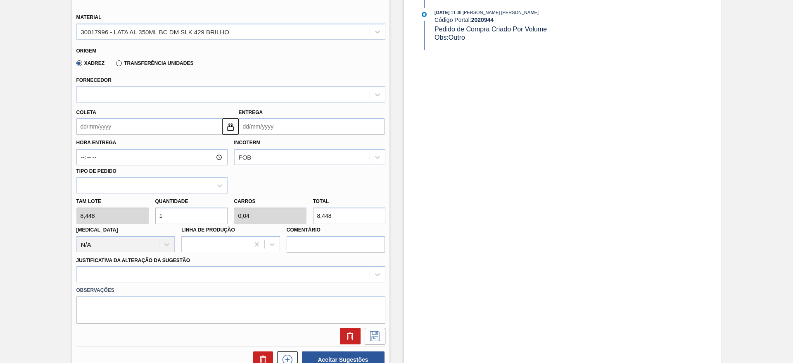
drag, startPoint x: 194, startPoint y: 219, endPoint x: 156, endPoint y: 213, distance: 38.5
click at [156, 213] on input "1" at bounding box center [191, 215] width 72 height 17
type input "11"
type input "0,44"
type input "92,928"
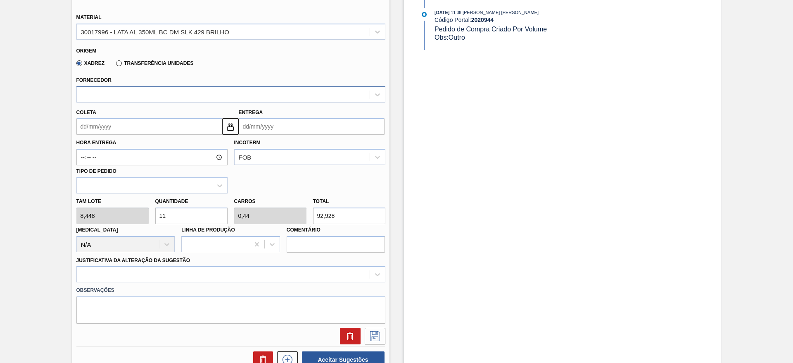
type input "11"
click at [125, 94] on div at bounding box center [223, 94] width 293 height 12
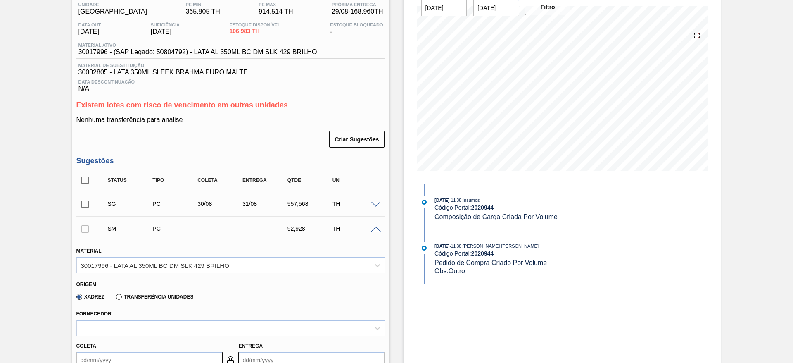
scroll to position [56, 0]
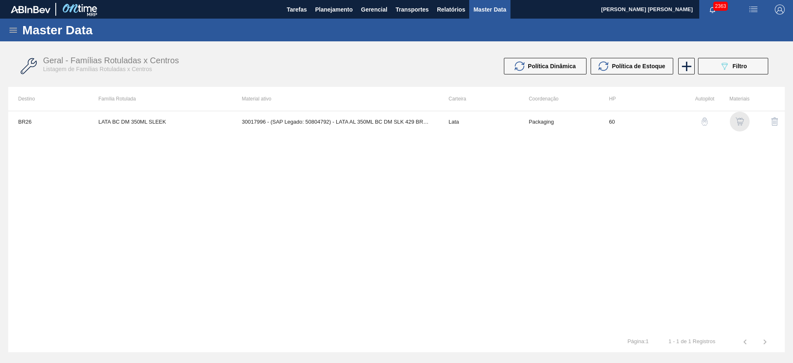
click at [741, 119] on img "button" at bounding box center [740, 121] width 8 height 8
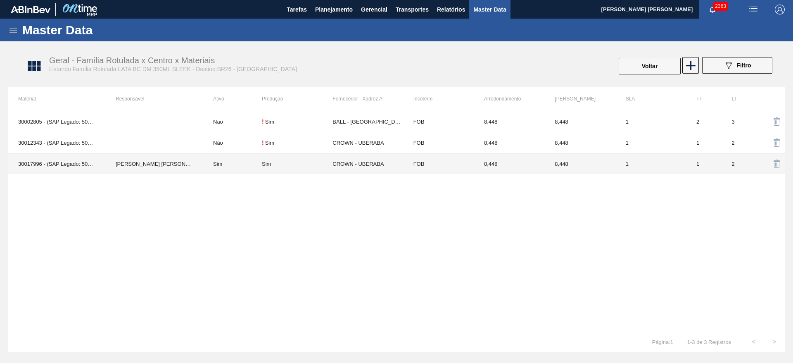
click at [287, 162] on div "Sim" at bounding box center [297, 164] width 71 height 6
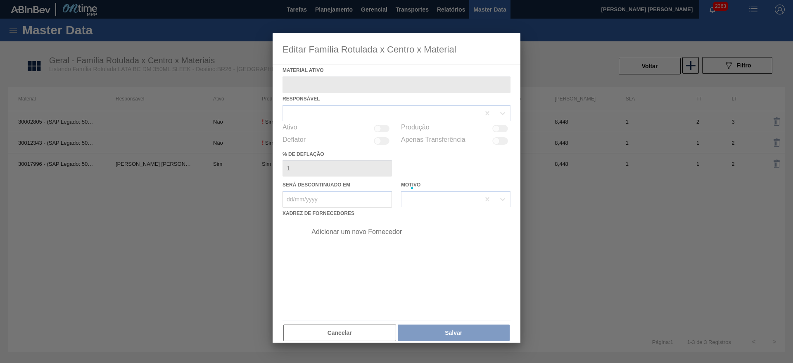
type ativo "30017996 - (SAP Legado: 50804792) - LATA AL 350ML BC DM SLK 429 BRILHO"
checkbox input "true"
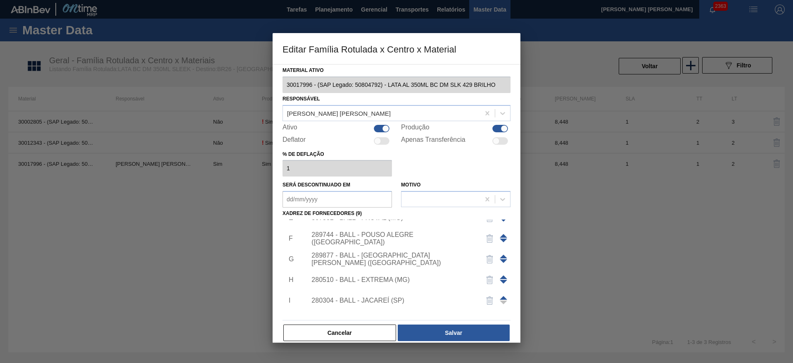
scroll to position [112, 0]
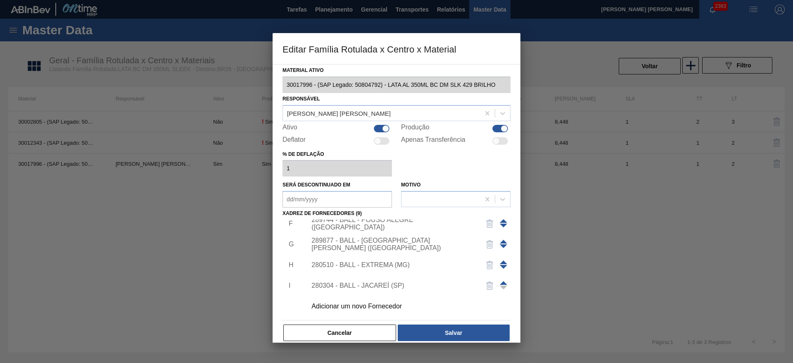
click at [393, 305] on div "Adicionar um novo Fornecedor" at bounding box center [393, 306] width 162 height 7
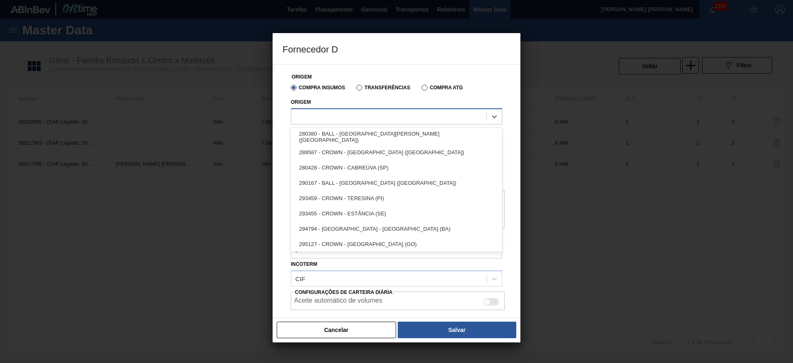
click at [347, 111] on div at bounding box center [388, 116] width 195 height 12
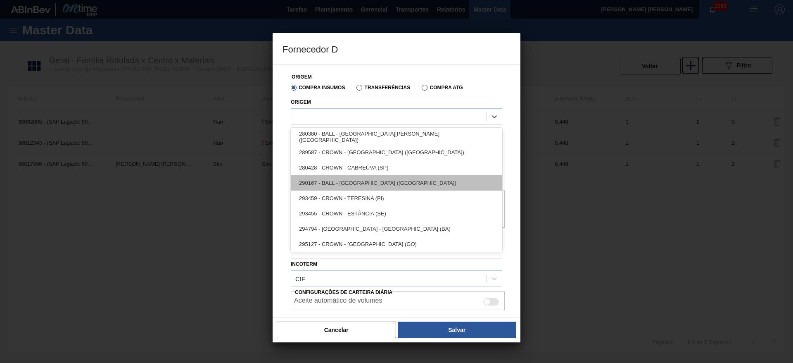
click at [357, 180] on div "290167 - BALL - BRASÍLIA (DF)" at bounding box center [397, 182] width 212 height 15
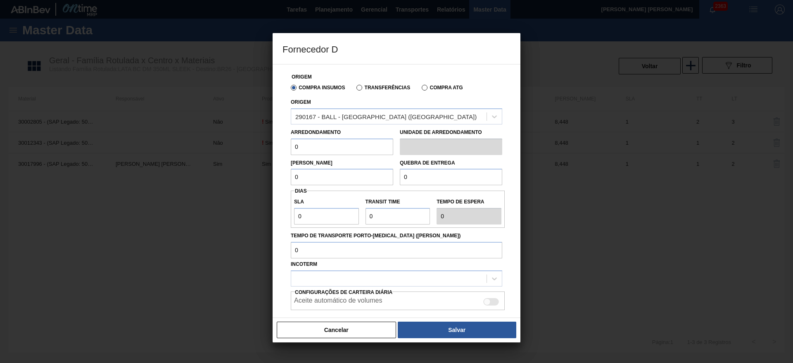
drag, startPoint x: 319, startPoint y: 148, endPoint x: 282, endPoint y: 144, distance: 37.4
click at [282, 144] on div "Origem Compra Insumos Transferências Compra ATG Origem 290167 - BALL - BRASÍLIA…" at bounding box center [397, 191] width 248 height 254
type input "8,448"
drag, startPoint x: 315, startPoint y: 176, endPoint x: 286, endPoint y: 176, distance: 29.8
click at [286, 176] on div "Origem Compra Insumos Transferências Compra ATG Origem 290167 - BALL - BRASÍLIA…" at bounding box center [397, 207] width 228 height 287
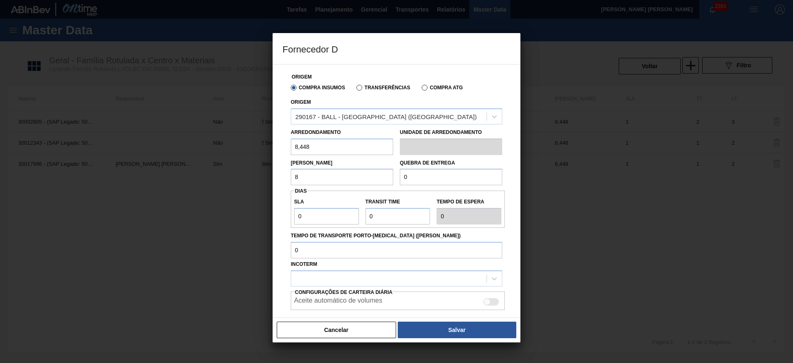
type input "8,448"
drag, startPoint x: 410, startPoint y: 174, endPoint x: 398, endPoint y: 175, distance: 12.8
click at [398, 175] on div "Quebra de entrega 0" at bounding box center [451, 171] width 109 height 29
type input "211"
drag, startPoint x: 324, startPoint y: 217, endPoint x: 278, endPoint y: 213, distance: 46.8
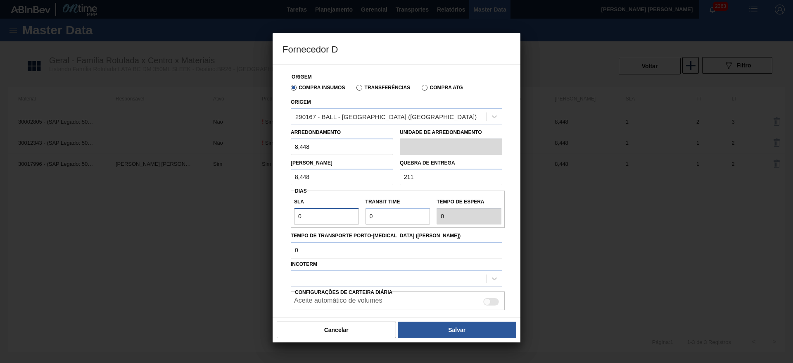
click at [278, 213] on div "Origem Compra Insumos Transferências Compra ATG Origem 290167 - BALL - BRASÍLIA…" at bounding box center [397, 191] width 248 height 254
type input "2"
drag, startPoint x: 379, startPoint y: 217, endPoint x: 357, endPoint y: 218, distance: 21.6
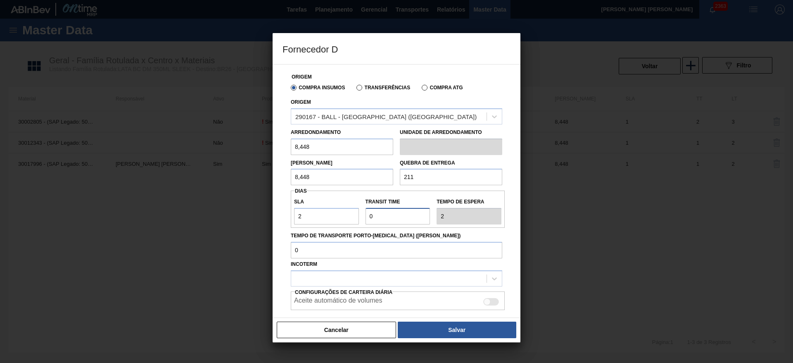
click at [357, 218] on div "SLA 2 Transit Time Tempo de espera 2" at bounding box center [398, 209] width 214 height 31
type input "1"
type input "3"
type input "1"
click at [339, 276] on div at bounding box center [388, 278] width 195 height 12
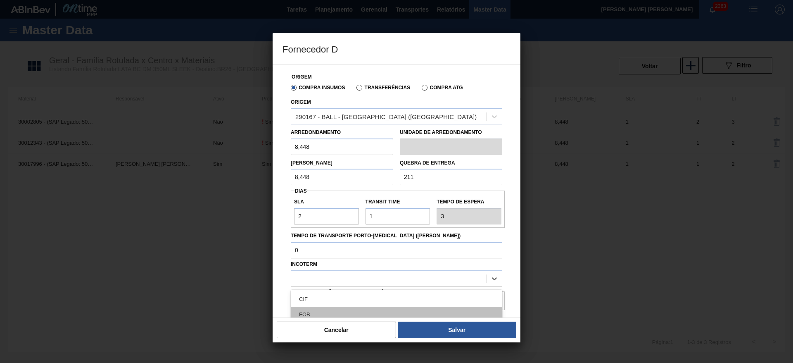
click at [316, 310] on div "FOB" at bounding box center [397, 314] width 212 height 15
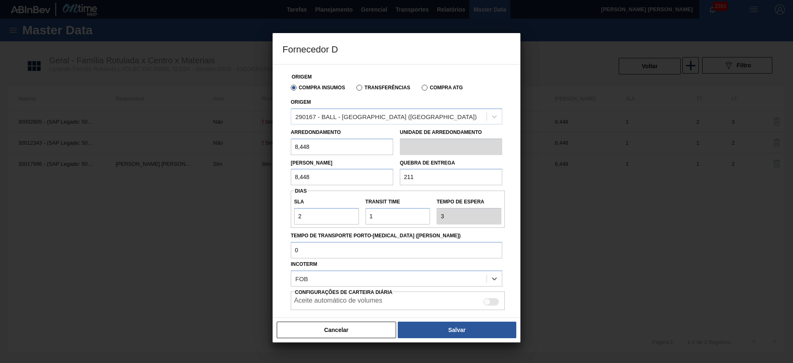
click at [486, 302] on div at bounding box center [487, 301] width 7 height 7
checkbox input "true"
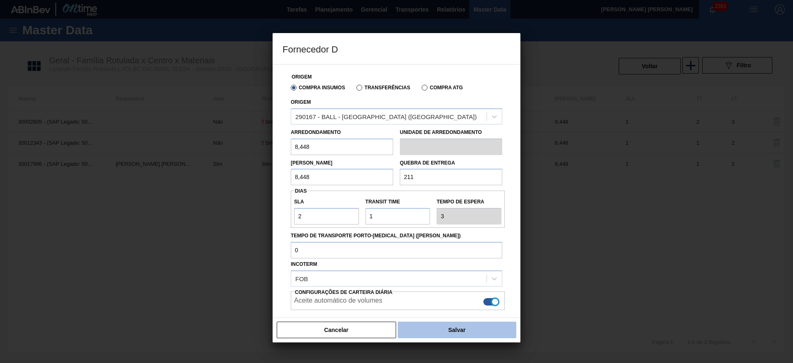
click at [473, 329] on button "Salvar" at bounding box center [457, 330] width 119 height 17
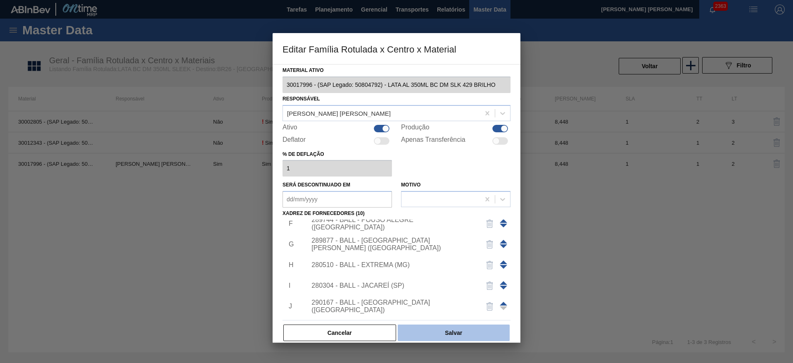
click at [472, 329] on button "Salvar" at bounding box center [454, 332] width 112 height 17
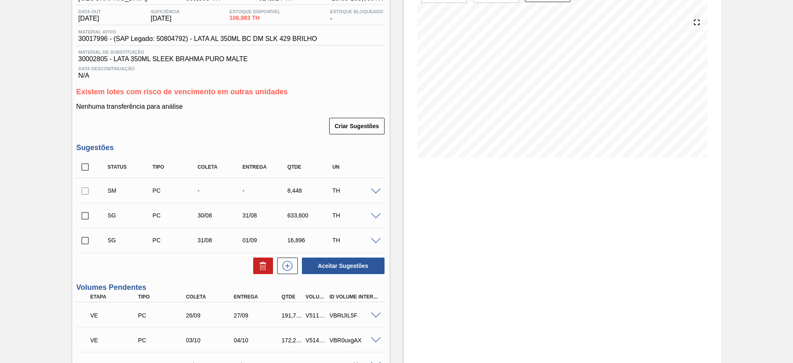
scroll to position [124, 0]
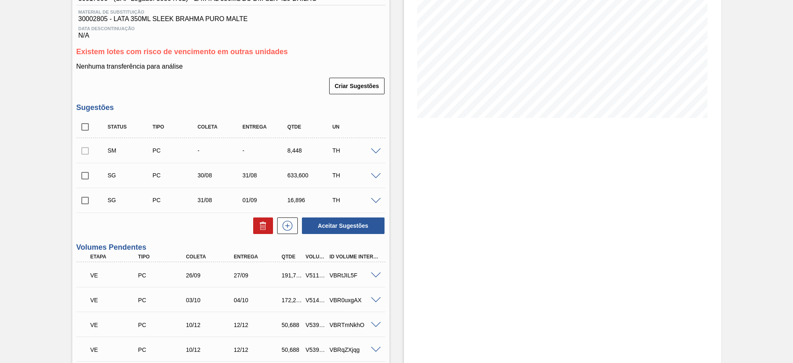
click at [375, 150] on span at bounding box center [376, 151] width 10 height 6
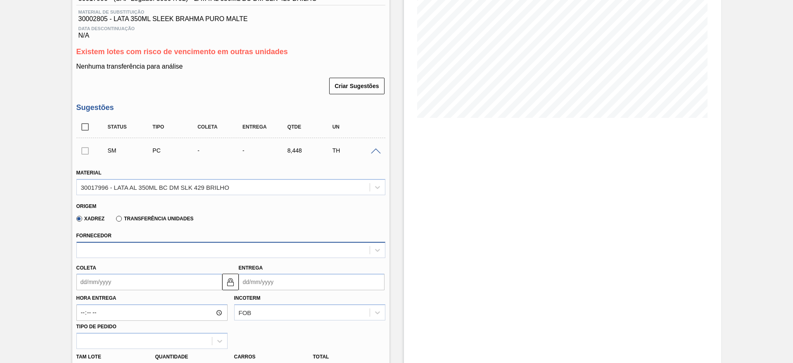
click at [165, 250] on div at bounding box center [230, 250] width 309 height 16
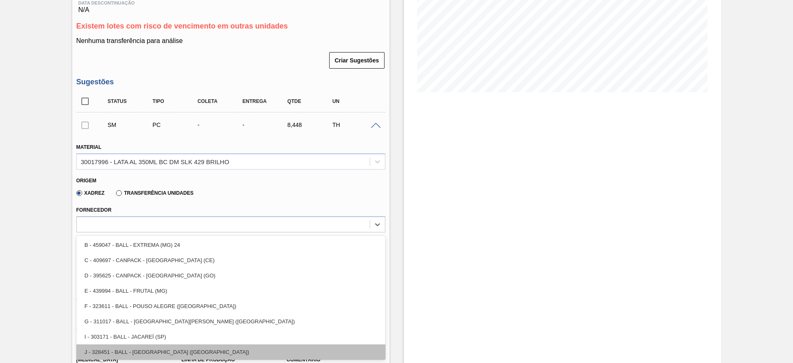
click at [170, 349] on div "J - 328451 - BALL - BRASÍLIA (DF)" at bounding box center [230, 351] width 309 height 15
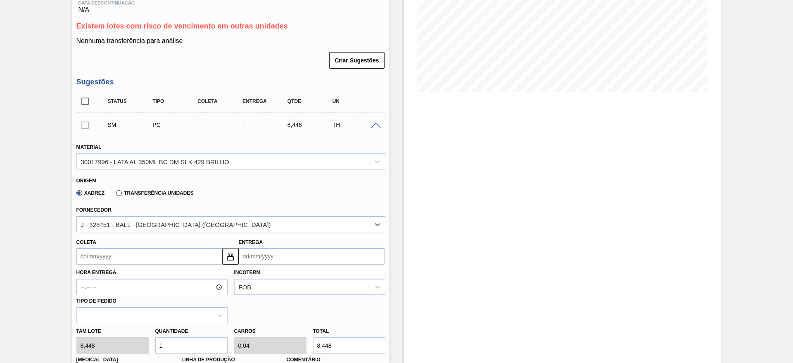
click at [123, 256] on input "Coleta" at bounding box center [149, 256] width 146 height 17
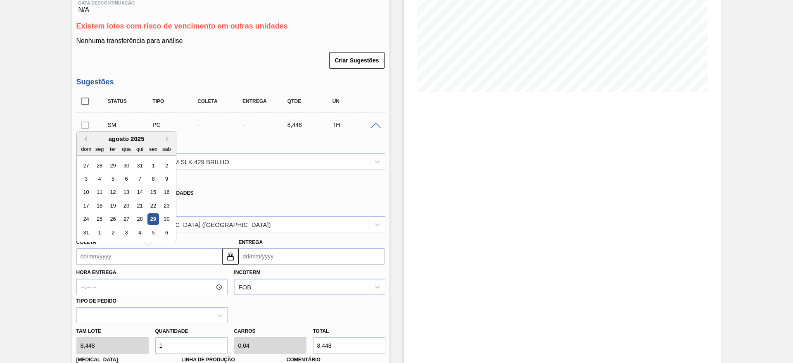
click at [156, 219] on div "29" at bounding box center [153, 219] width 11 height 11
type input "[DATE]"
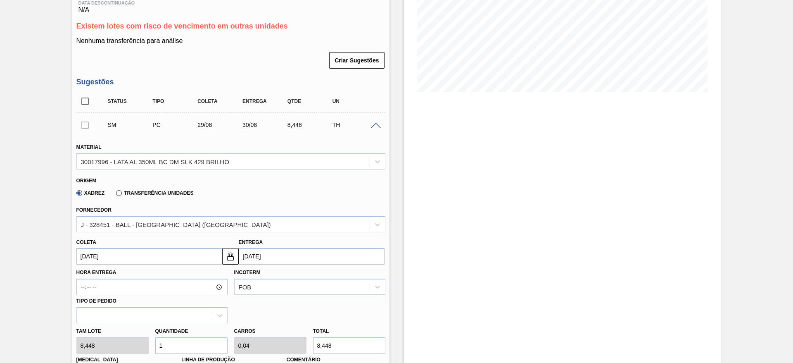
click at [147, 339] on div "Tam lote 8,448 Quantidade 1 Carros 0,04 Total 8,448 Doca N/A Linha de Produção …" at bounding box center [231, 352] width 316 height 59
type input "11"
type input "0,44"
type input "92,928"
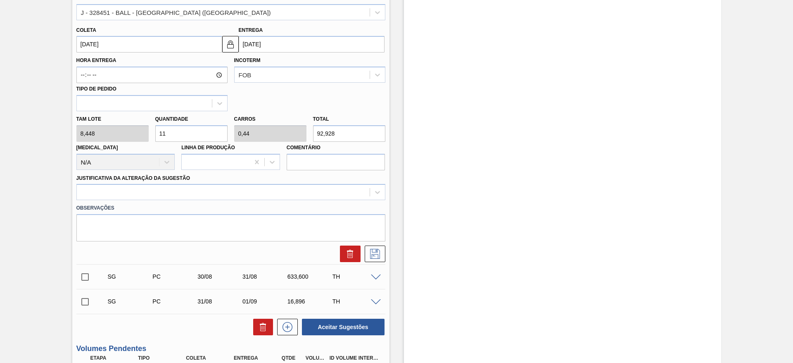
scroll to position [398, 0]
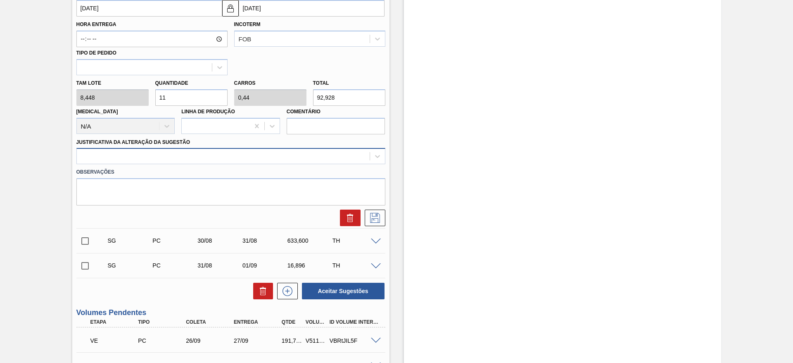
type input "11"
click at [134, 155] on div at bounding box center [223, 156] width 293 height 12
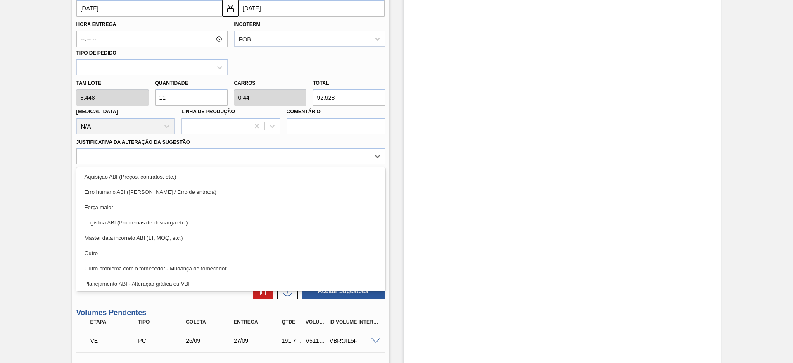
drag, startPoint x: 104, startPoint y: 206, endPoint x: 114, endPoint y: 207, distance: 10.3
click at [104, 206] on div "Força maior" at bounding box center [230, 207] width 309 height 15
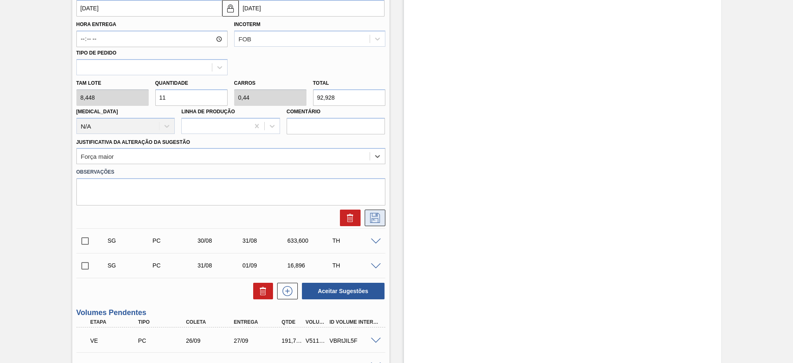
click at [373, 213] on icon at bounding box center [375, 218] width 10 height 10
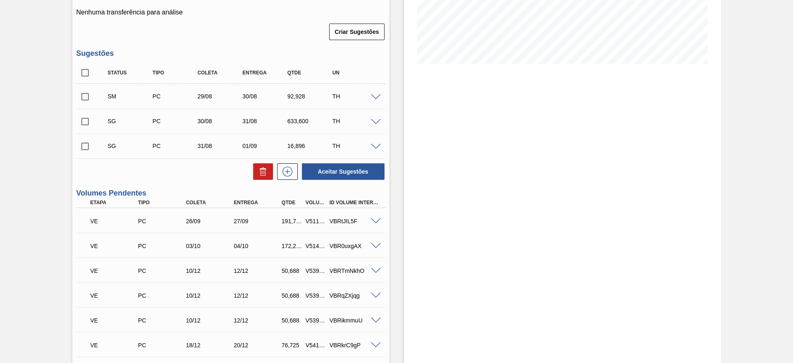
scroll to position [150, 0]
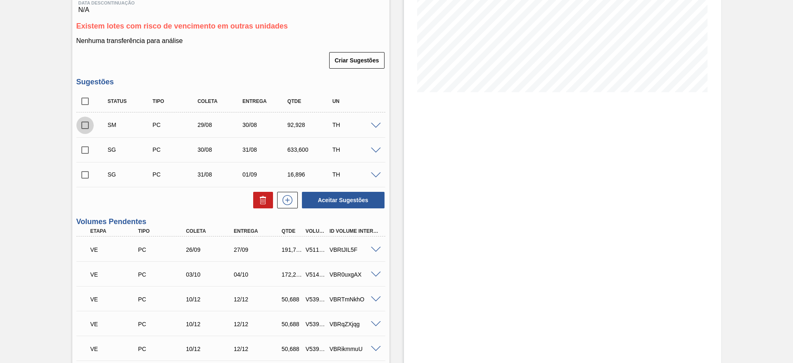
click at [85, 124] on input "checkbox" at bounding box center [84, 125] width 17 height 17
checkbox input "true"
click at [341, 196] on button "Aceitar Sugestões" at bounding box center [343, 200] width 83 height 17
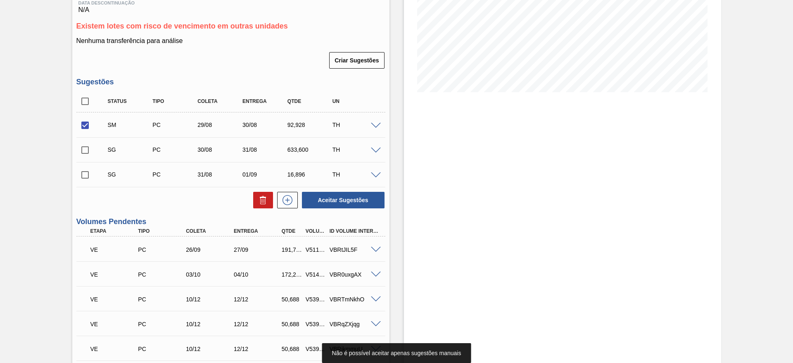
click at [83, 150] on input "checkbox" at bounding box center [84, 149] width 17 height 17
checkbox input "true"
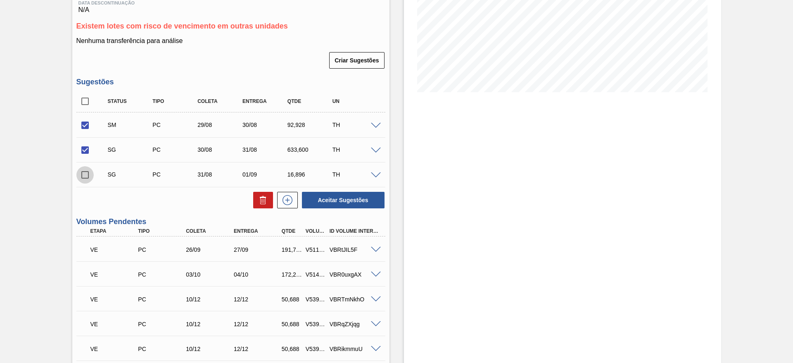
click at [85, 176] on input "checkbox" at bounding box center [84, 174] width 17 height 17
checkbox input "true"
click at [83, 124] on input "checkbox" at bounding box center [84, 125] width 17 height 17
checkbox input "false"
click at [257, 203] on button at bounding box center [263, 200] width 20 height 17
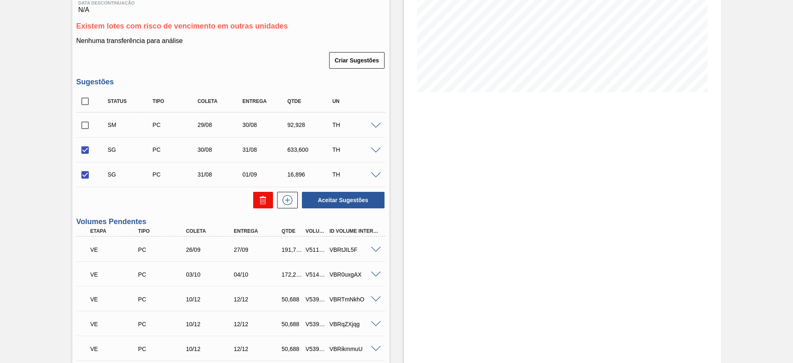
checkbox input "false"
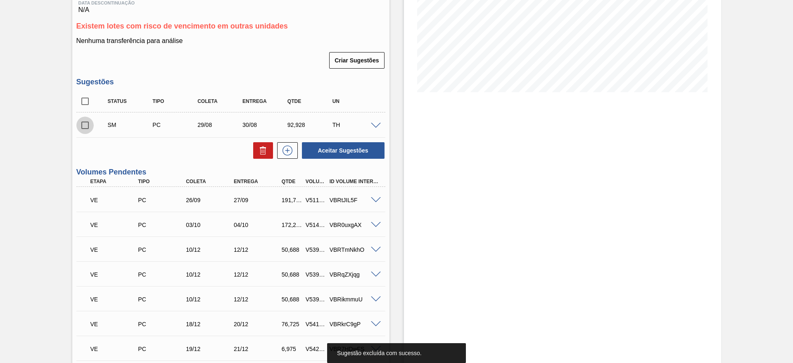
click at [86, 126] on input "checkbox" at bounding box center [84, 125] width 17 height 17
checkbox input "true"
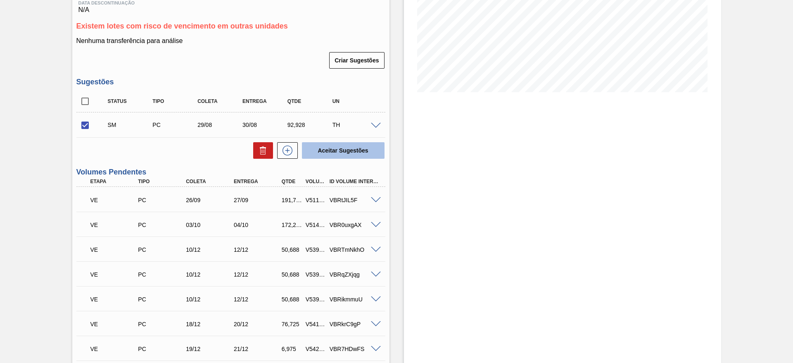
click at [336, 151] on button "Aceitar Sugestões" at bounding box center [343, 150] width 83 height 17
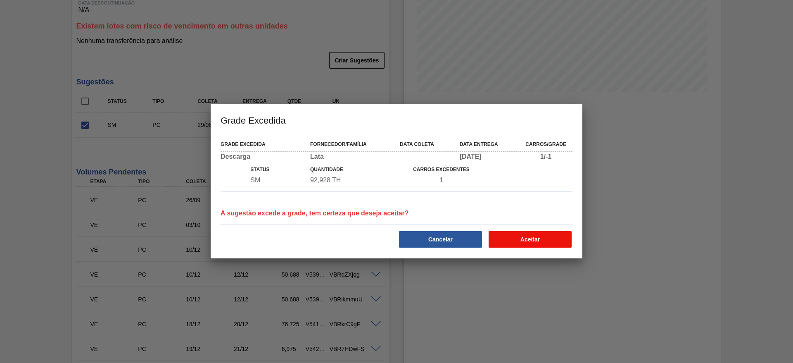
click at [518, 240] on button "Aceitar" at bounding box center [530, 239] width 83 height 17
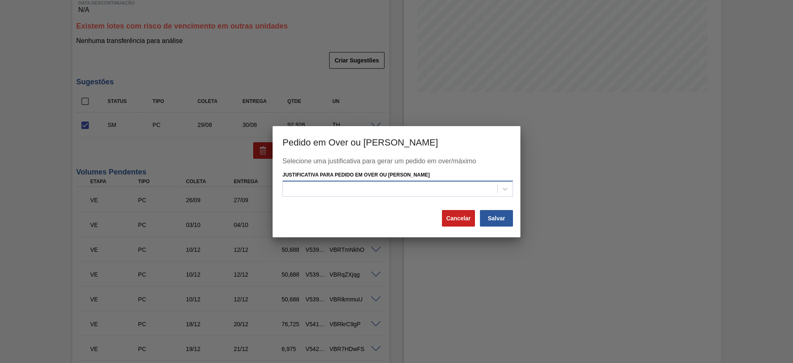
click at [457, 191] on div at bounding box center [390, 189] width 214 height 12
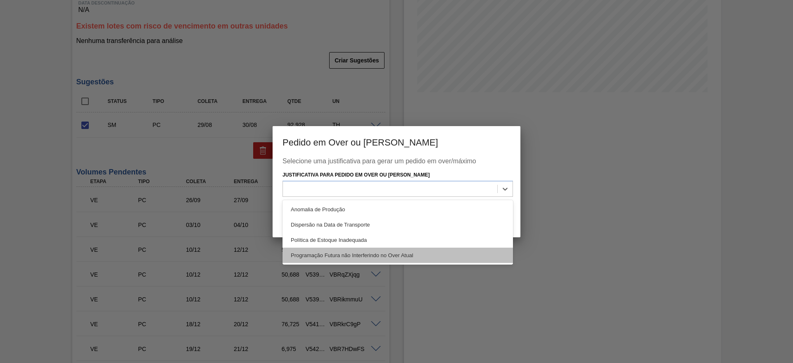
click at [319, 252] on div "Programação Futura não Interferindo no Over Atual" at bounding box center [398, 255] width 231 height 15
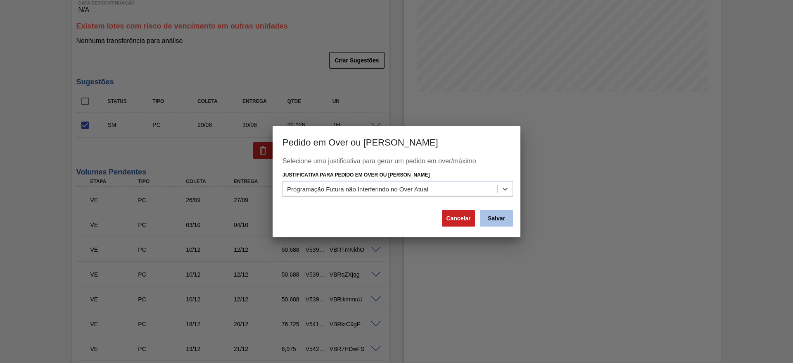
click at [502, 219] on button "Salvar" at bounding box center [496, 218] width 33 height 17
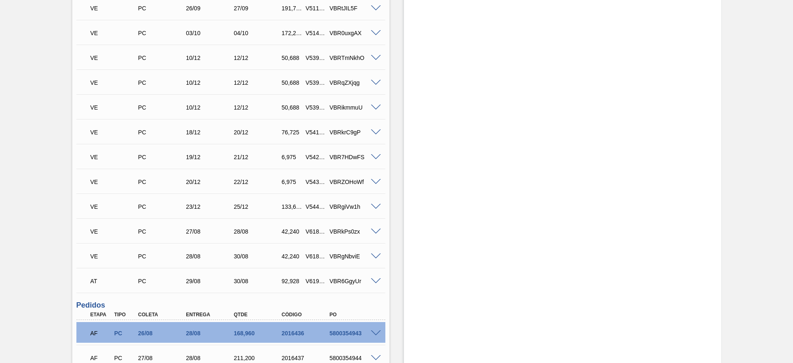
scroll to position [398, 0]
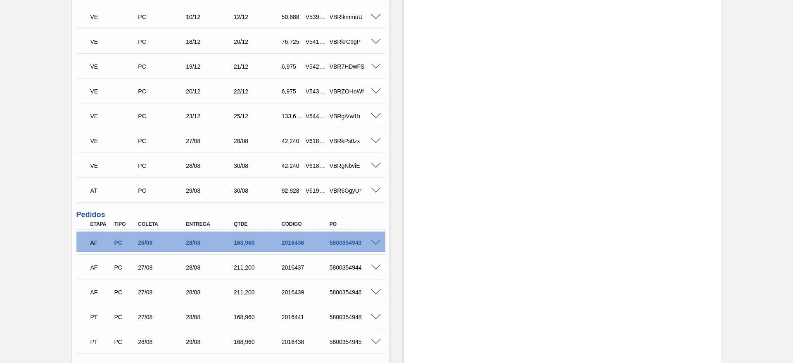
click at [312, 188] on div "V619479" at bounding box center [316, 190] width 25 height 7
copy div "V619479"
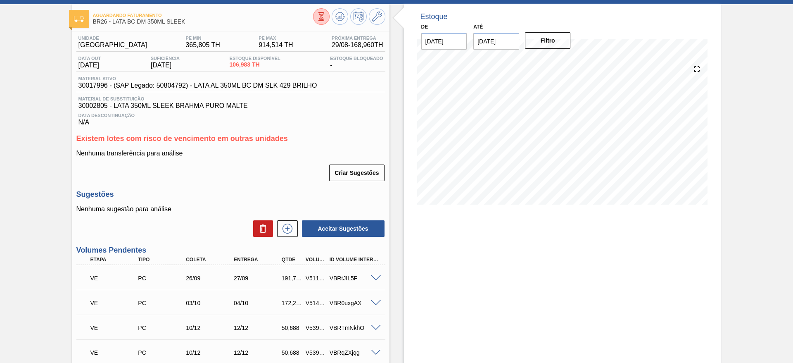
scroll to position [0, 0]
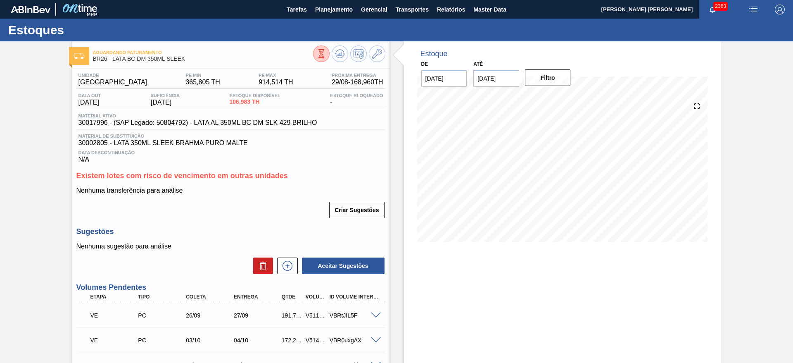
click at [752, 11] on img "button" at bounding box center [754, 10] width 10 height 10
click at [730, 30] on li "Pedido Contingência" at bounding box center [749, 29] width 76 height 15
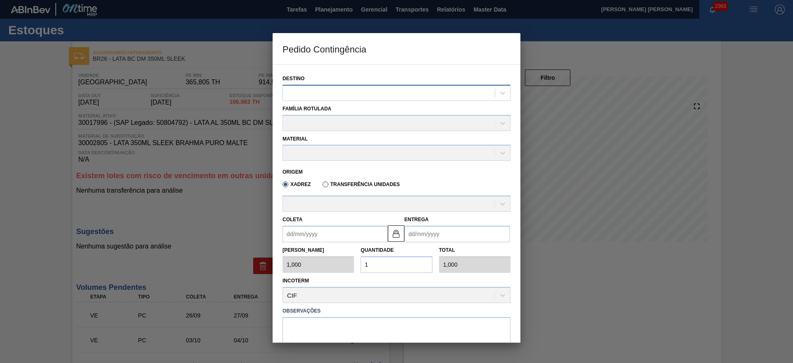
click at [403, 92] on div at bounding box center [389, 93] width 212 height 12
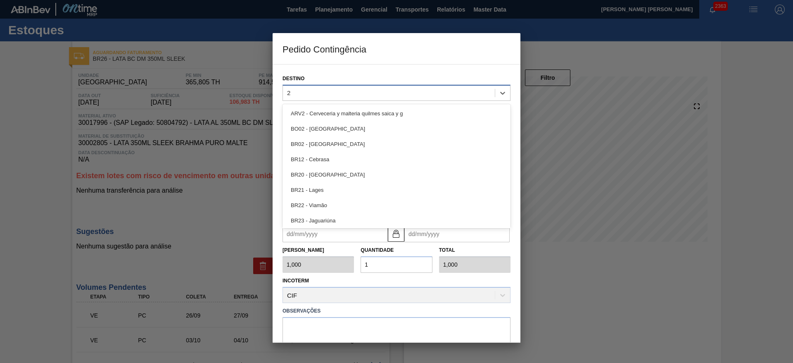
type input "26"
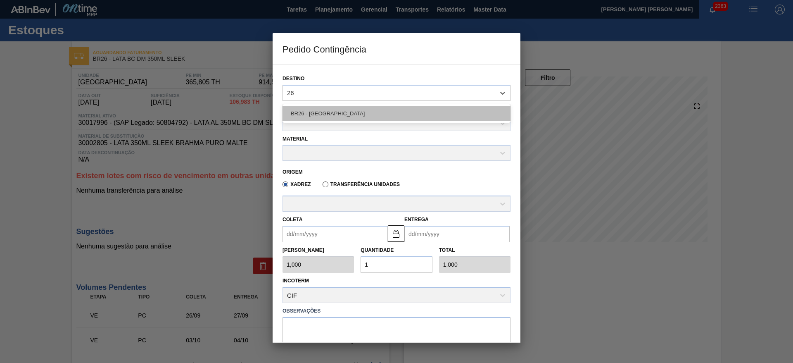
click at [372, 110] on div "BR26 - Uberlândia" at bounding box center [397, 113] width 228 height 15
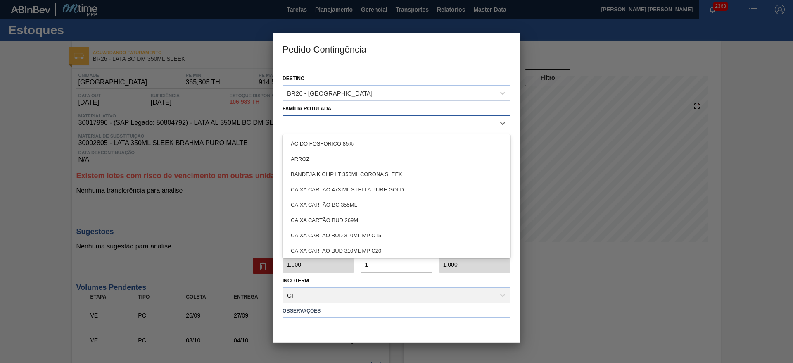
click at [340, 119] on div at bounding box center [389, 123] width 212 height 12
type Rotulada "lata bc dm"
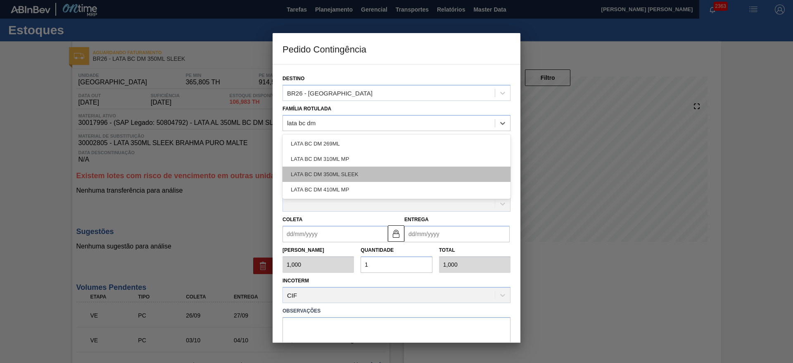
click at [356, 170] on div "LATA BC DM 350ML SLEEK" at bounding box center [397, 174] width 228 height 15
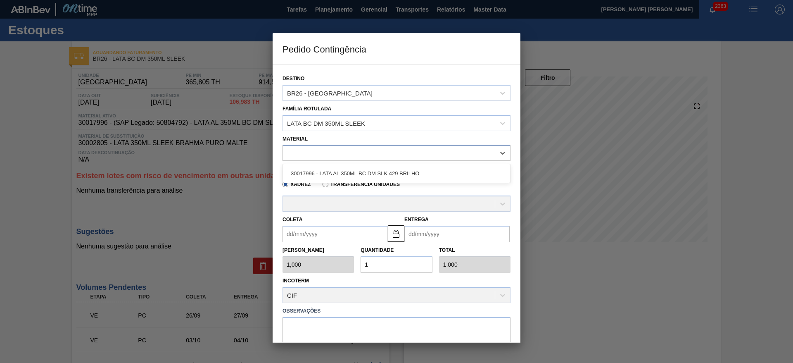
click at [355, 150] on div at bounding box center [389, 153] width 212 height 12
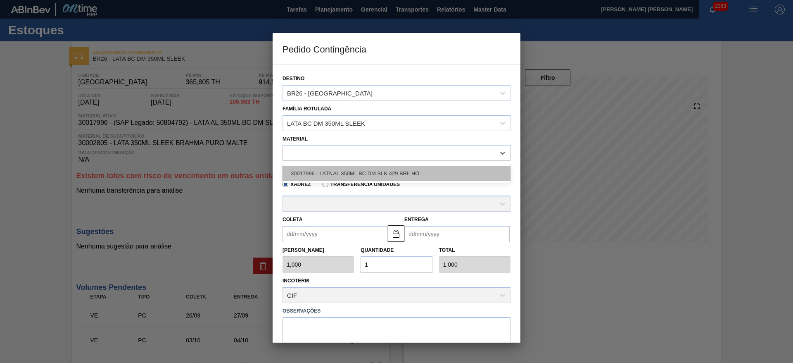
click at [359, 172] on div "30017996 - LATA AL 350ML BC DM SLK 429 BRILHO" at bounding box center [397, 173] width 228 height 15
type input "8,448"
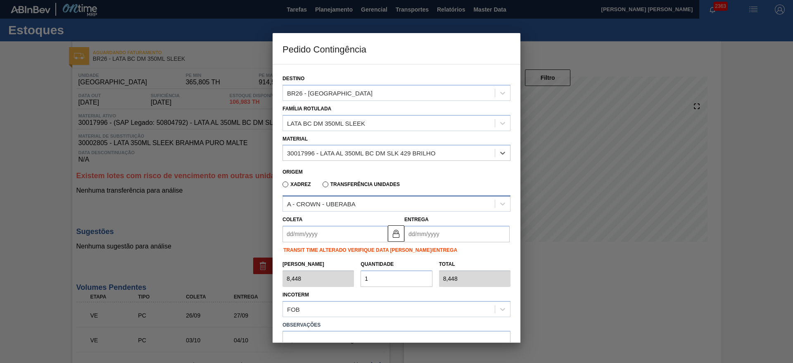
click at [349, 200] on div "A - CROWN - UBERABA" at bounding box center [321, 203] width 69 height 7
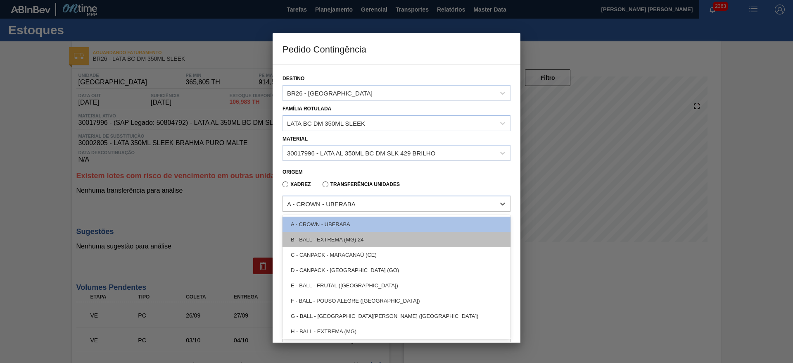
click at [350, 240] on div "B - BALL - EXTREMA (MG) 24" at bounding box center [397, 239] width 228 height 15
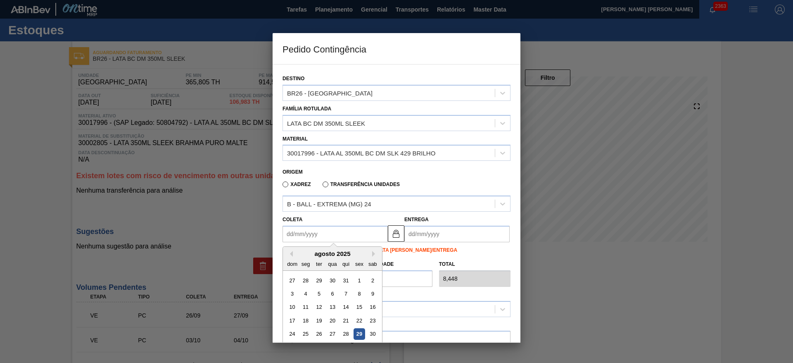
click at [350, 238] on input "Coleta" at bounding box center [335, 234] width 105 height 17
click at [361, 334] on div "29" at bounding box center [359, 334] width 11 height 11
type input "[DATE]"
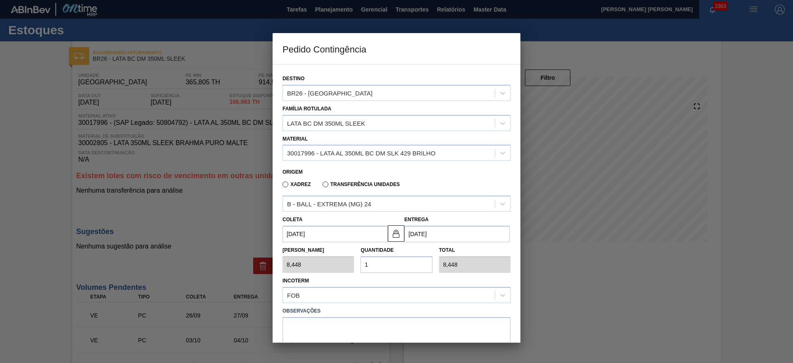
drag, startPoint x: 376, startPoint y: 266, endPoint x: 357, endPoint y: 264, distance: 18.7
click at [357, 264] on div "Quantidade 1" at bounding box center [396, 258] width 78 height 29
type input "2"
type input "16,896"
type input "25"
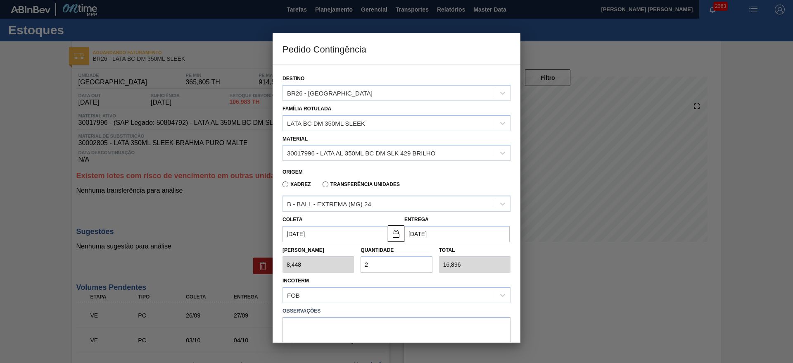
type input "211,200"
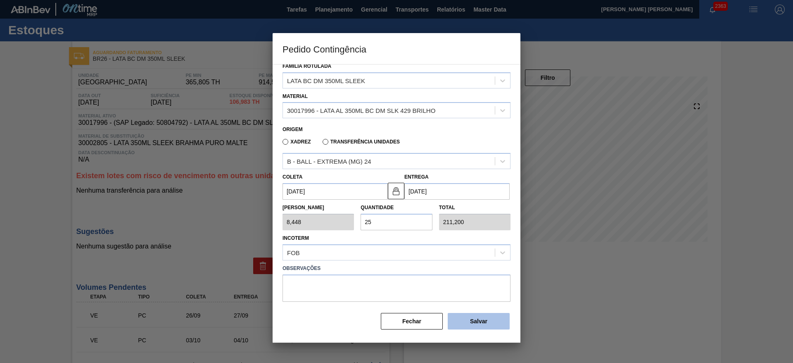
type input "25"
click at [465, 323] on button "Salvar" at bounding box center [479, 321] width 62 height 17
type input "1,000"
type input "1"
type input "1,000"
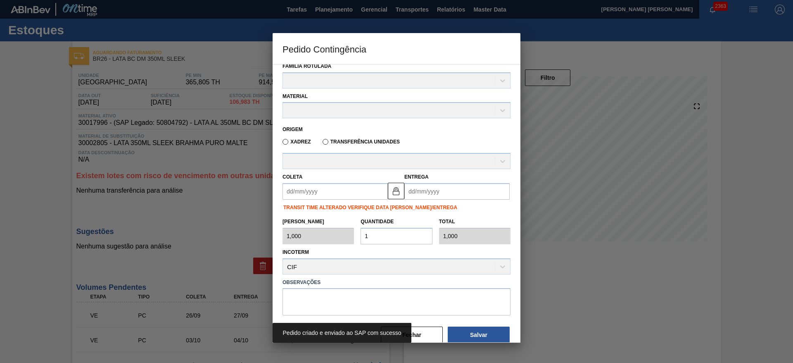
drag, startPoint x: 627, startPoint y: 283, endPoint x: 629, endPoint y: 276, distance: 6.8
click at [627, 282] on div at bounding box center [396, 181] width 793 height 363
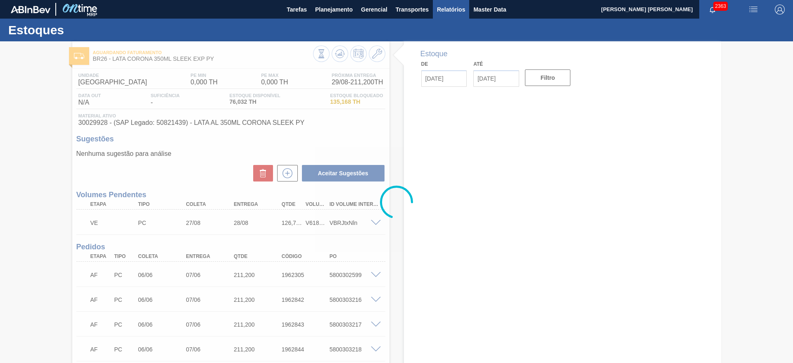
type input "[DATE]"
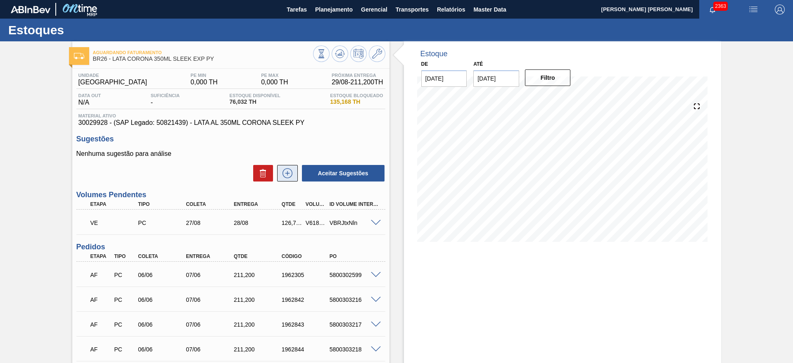
click at [290, 171] on icon at bounding box center [287, 173] width 13 height 10
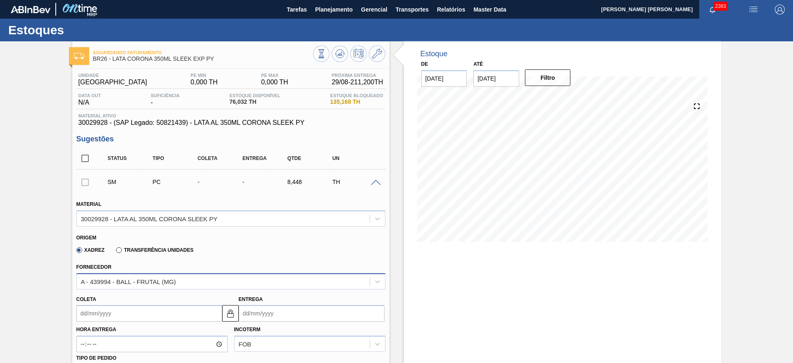
click at [215, 280] on div "A - 439994 - BALL - FRUTAL (MG)" at bounding box center [223, 281] width 293 height 12
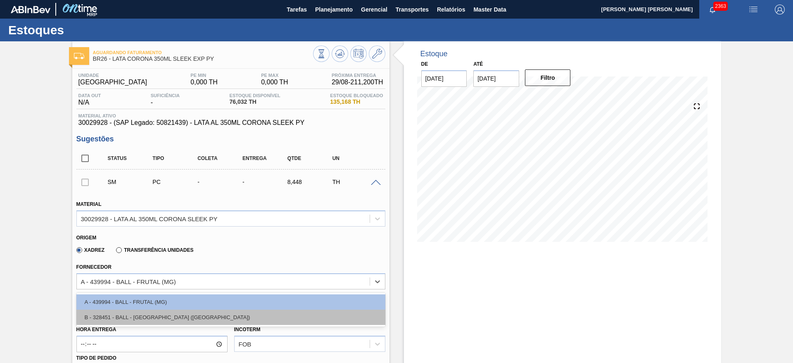
click at [174, 312] on div "B - 328451 - BALL - [GEOGRAPHIC_DATA] ([GEOGRAPHIC_DATA])" at bounding box center [230, 317] width 309 height 15
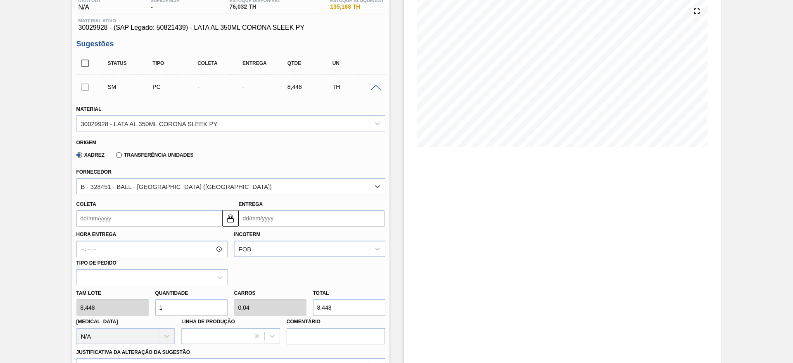
scroll to position [186, 0]
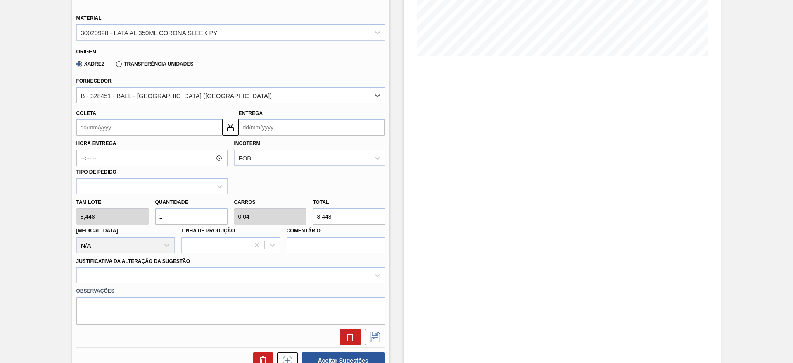
click at [110, 124] on input "Coleta" at bounding box center [149, 127] width 146 height 17
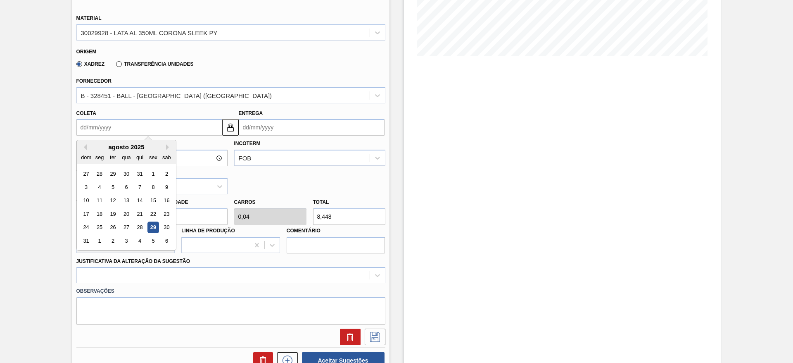
click at [152, 227] on div "29" at bounding box center [153, 227] width 11 height 11
type input "[DATE]"
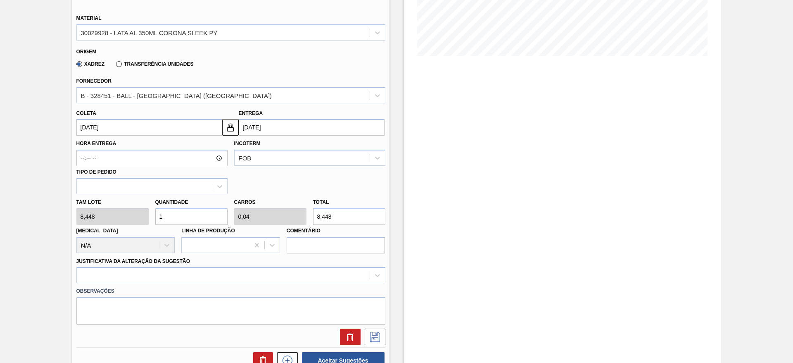
click at [147, 215] on div "[PERSON_NAME] 8,448 Quantidade 1 Carros 0,04 Total 8,448 [MEDICAL_DATA] N/A Lin…" at bounding box center [231, 223] width 316 height 59
type input "14"
type input "0,56"
type input "118,272"
type input "14"
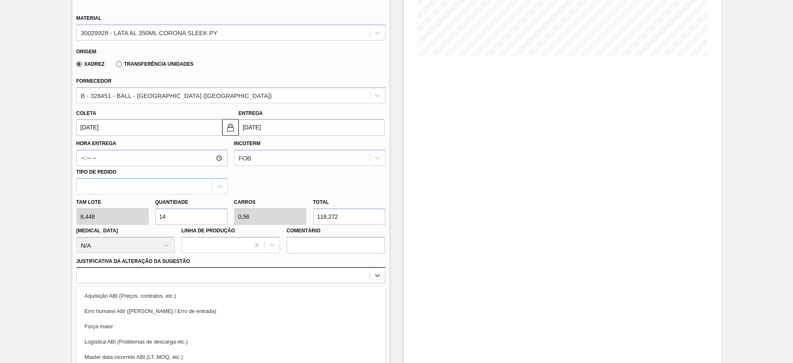
click at [155, 276] on div "option Força maior focused, 3 of 18. 18 results available. Use Up and Down to c…" at bounding box center [230, 275] width 309 height 16
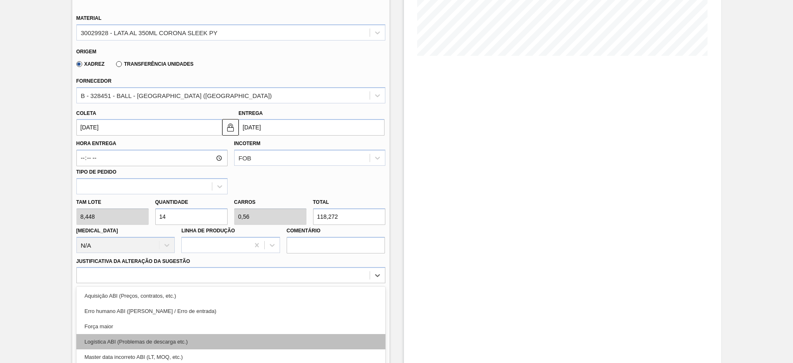
scroll to position [237, 0]
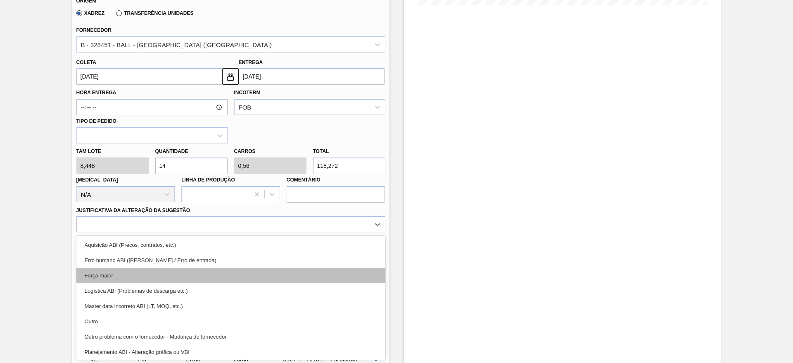
click at [117, 277] on div "Força maior" at bounding box center [230, 275] width 309 height 15
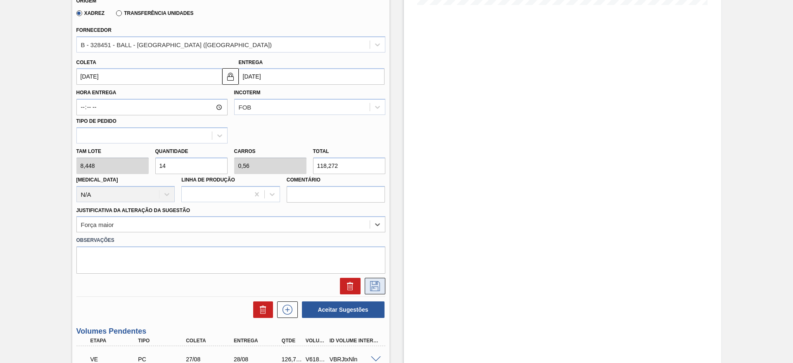
click at [376, 289] on icon at bounding box center [375, 286] width 13 height 10
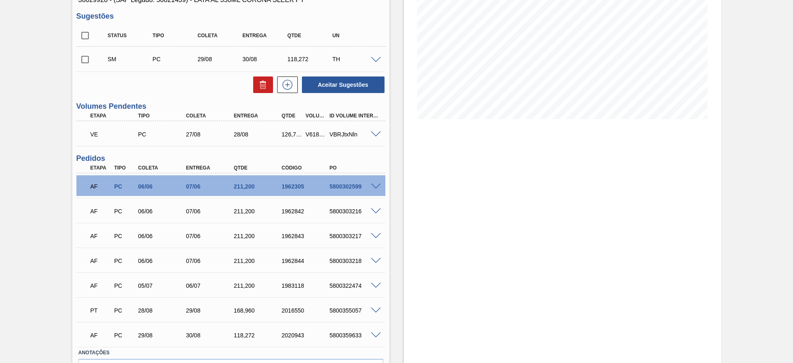
scroll to position [50, 0]
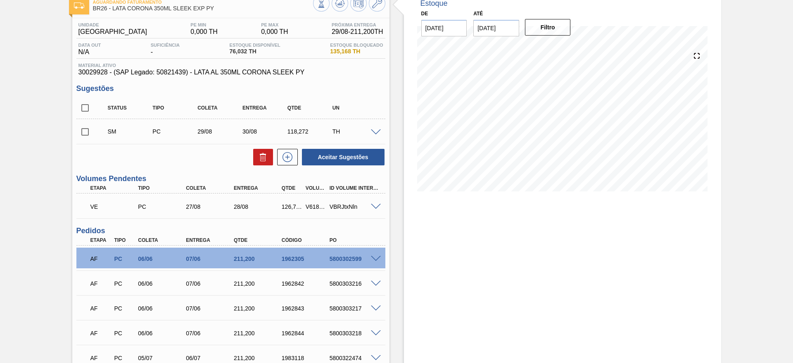
click at [87, 129] on input "checkbox" at bounding box center [84, 131] width 17 height 17
click at [319, 153] on button "Aceitar Sugestões" at bounding box center [343, 157] width 83 height 17
checkbox input "false"
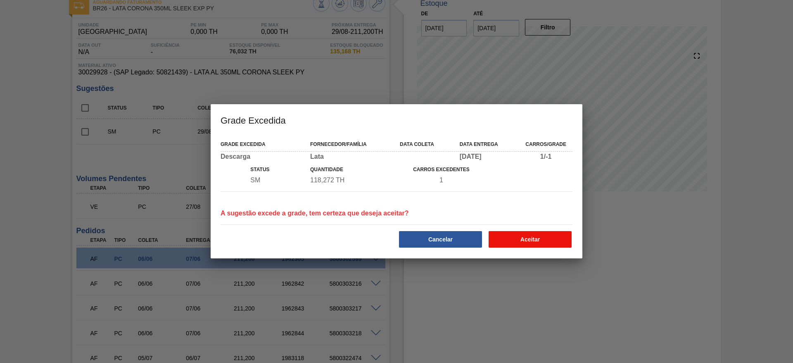
click at [537, 238] on button "Aceitar" at bounding box center [530, 239] width 83 height 17
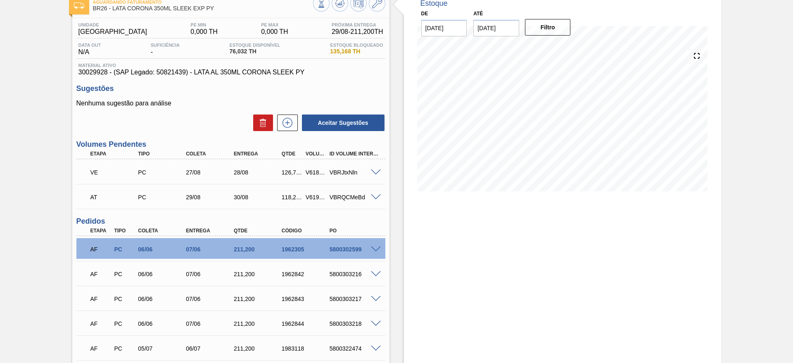
click at [292, 195] on div "118,272" at bounding box center [292, 197] width 25 height 7
click at [309, 199] on div "V619478" at bounding box center [316, 197] width 25 height 7
copy div "V619478"
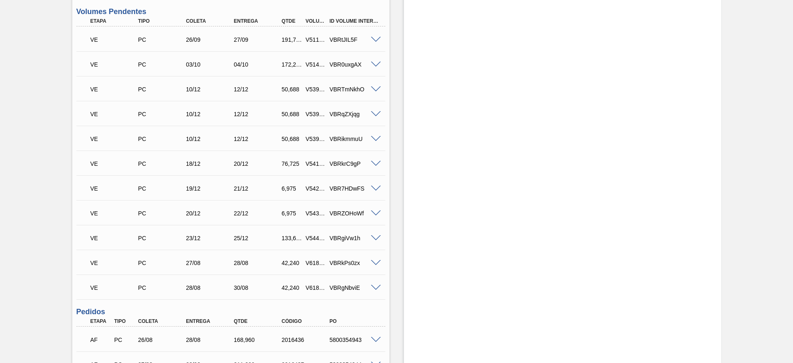
scroll to position [434, 0]
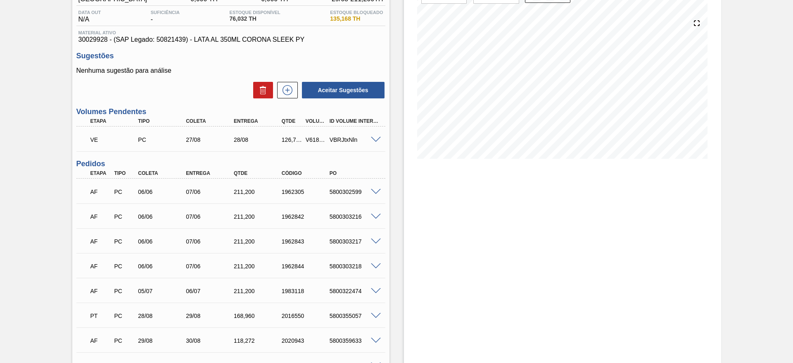
scroll to position [165, 0]
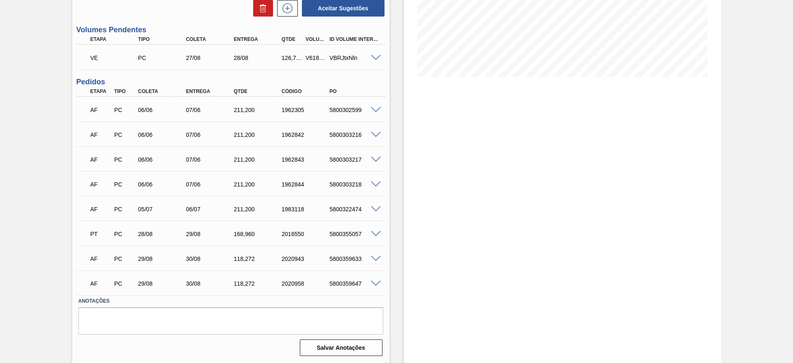
click at [375, 282] on span at bounding box center [376, 284] width 10 height 6
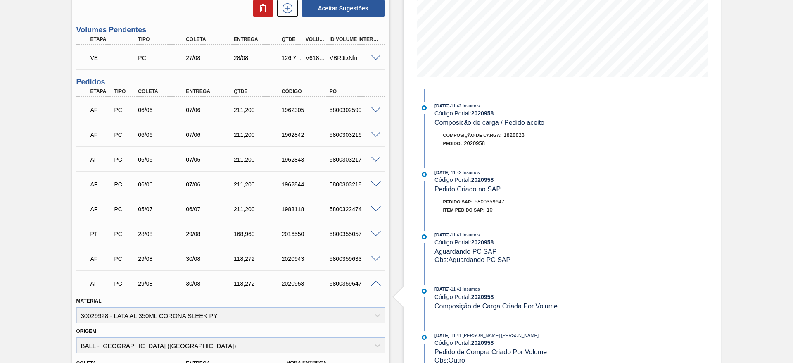
click at [353, 281] on div "5800359647" at bounding box center [355, 283] width 54 height 7
copy div "5800359647"
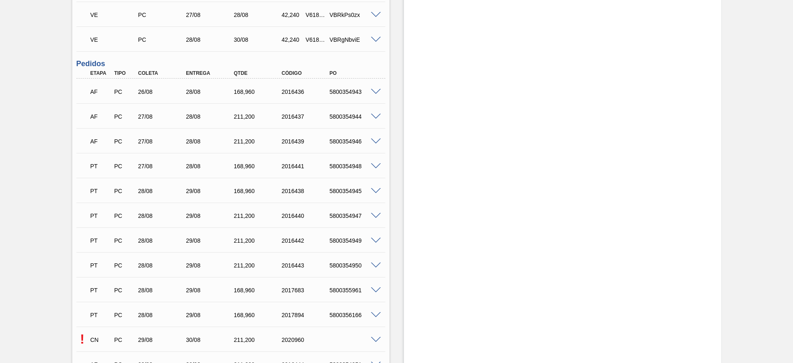
scroll to position [664, 0]
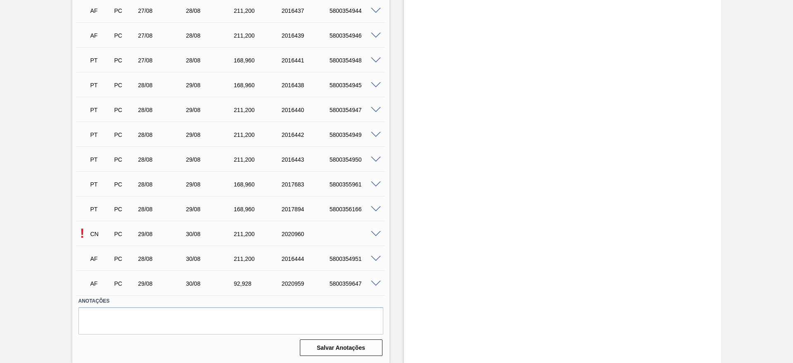
click at [375, 233] on span at bounding box center [376, 234] width 10 height 6
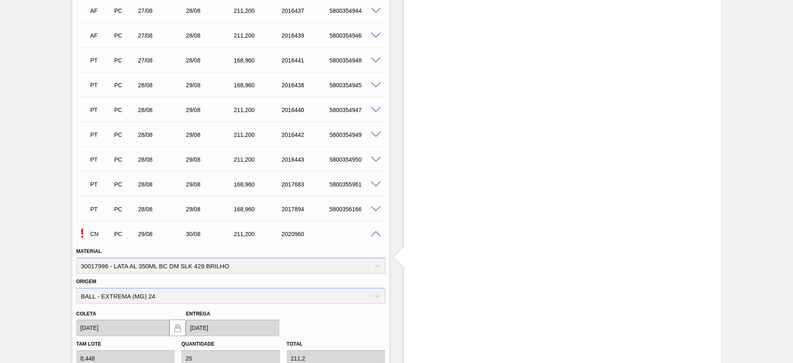
scroll to position [864, 0]
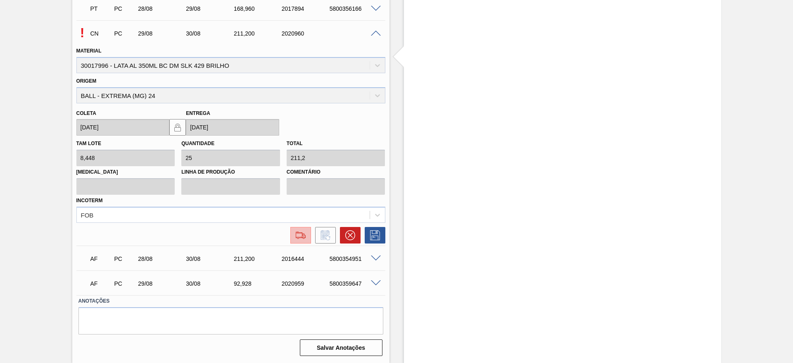
click at [304, 237] on img at bounding box center [300, 235] width 13 height 10
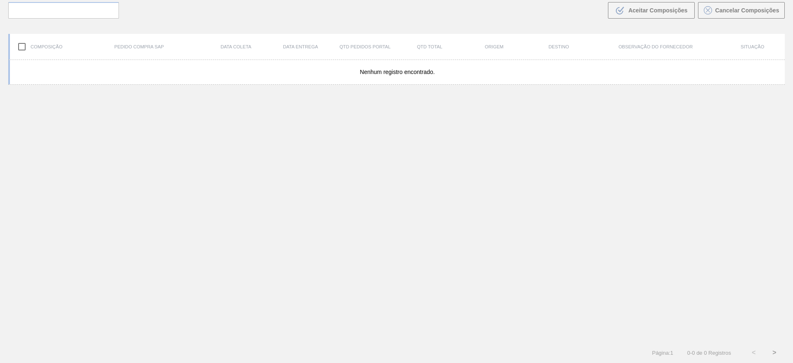
scroll to position [60, 0]
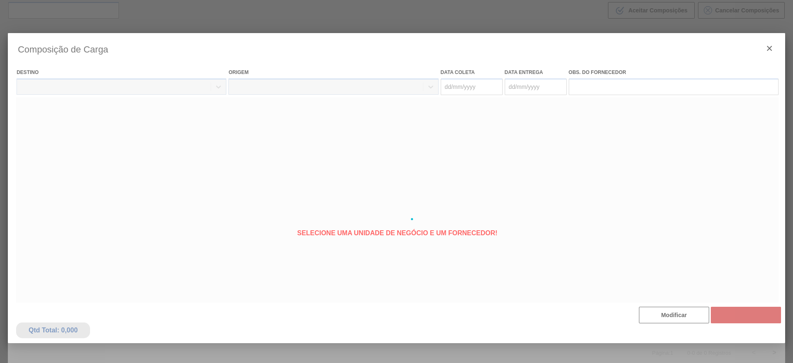
type coleta "[DATE]"
type entrega "[DATE]"
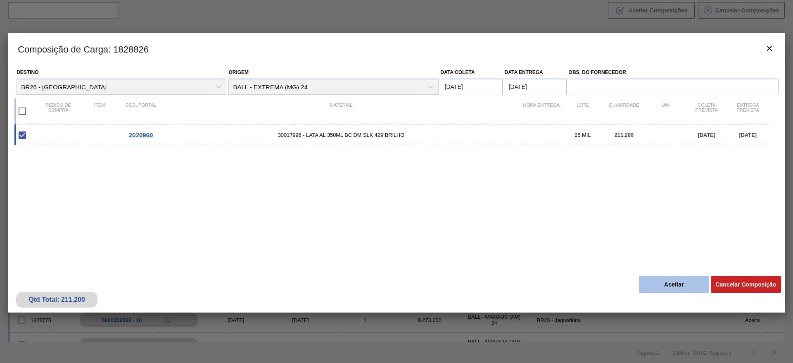
click at [665, 285] on button "Aceitar" at bounding box center [674, 284] width 70 height 17
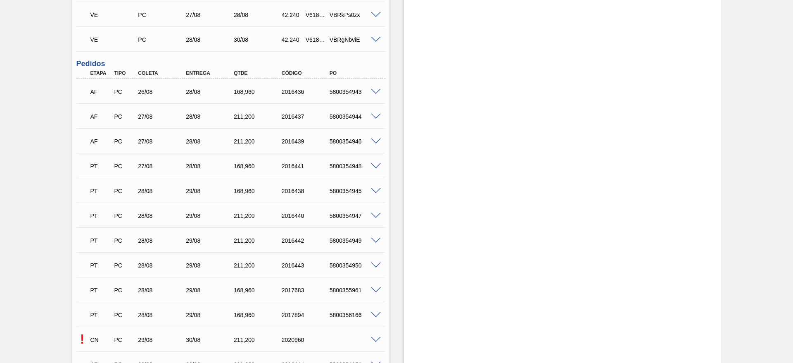
scroll to position [664, 0]
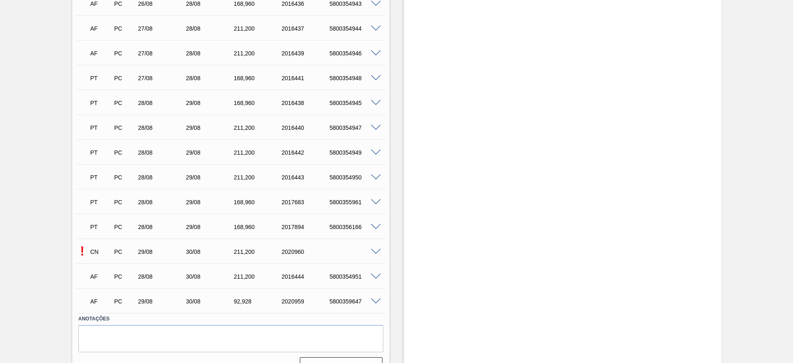
scroll to position [664, 0]
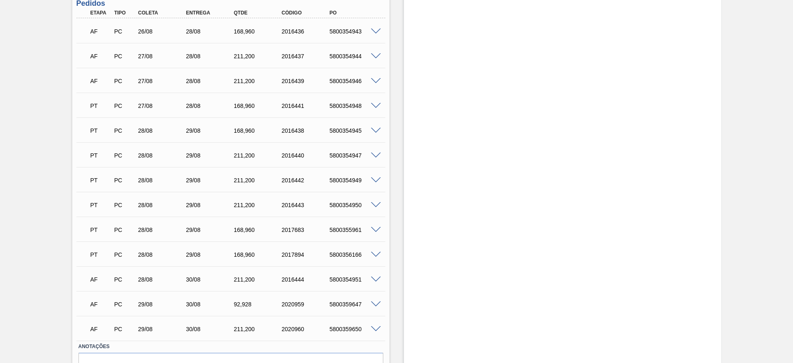
scroll to position [664, 0]
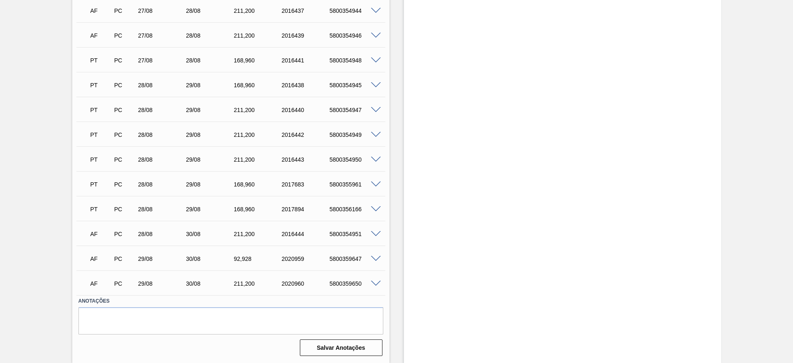
click at [350, 284] on div "5800359650" at bounding box center [355, 283] width 54 height 7
copy div "5800359650"
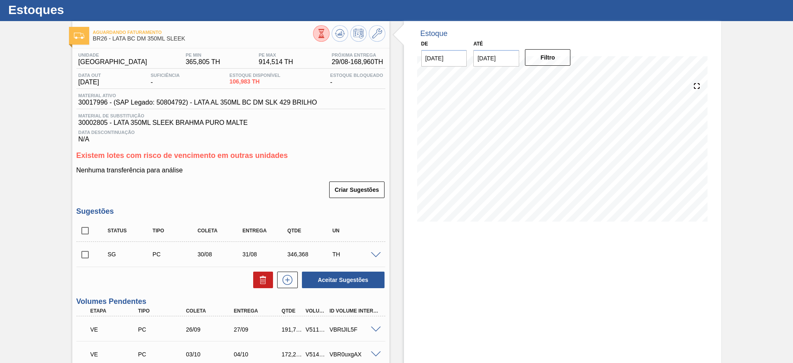
scroll to position [0, 0]
